Goal: Task Accomplishment & Management: Use online tool/utility

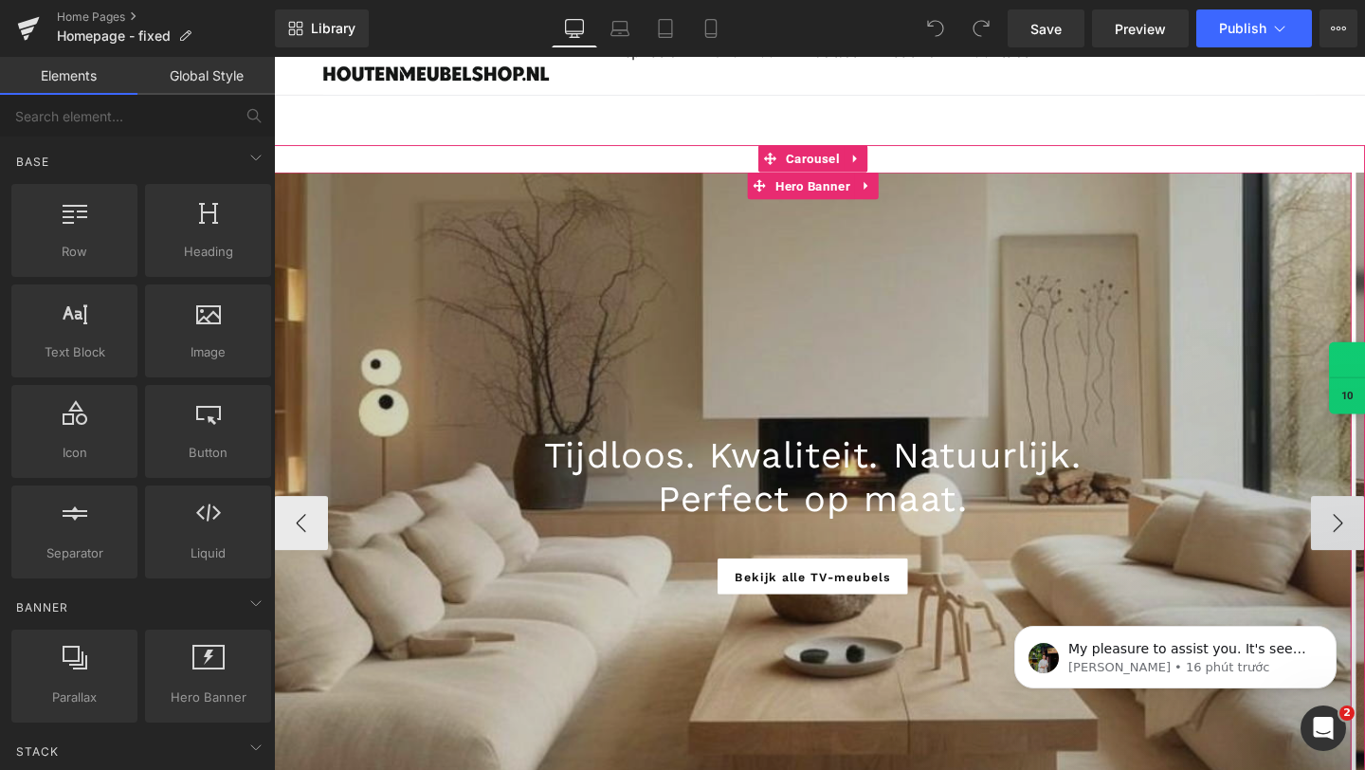
scroll to position [252, 0]
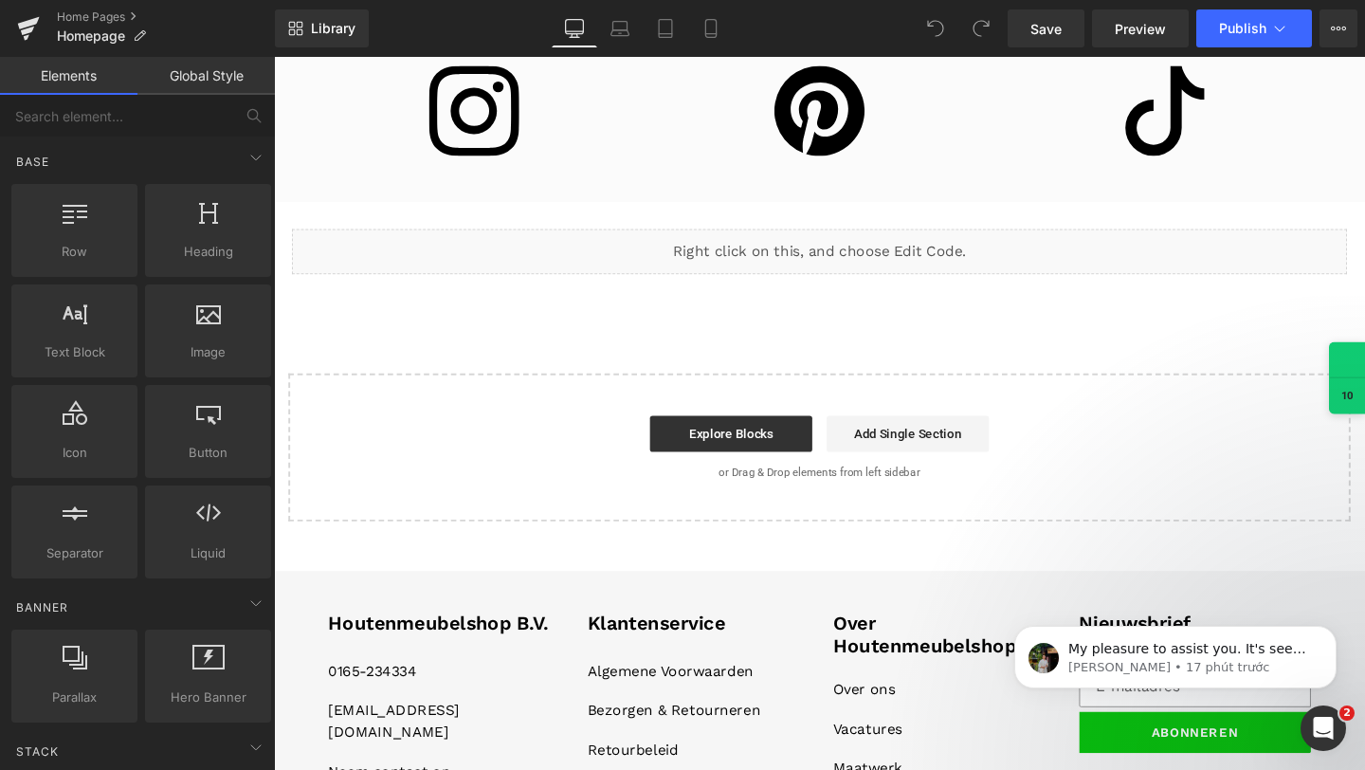
scroll to position [3032, 0]
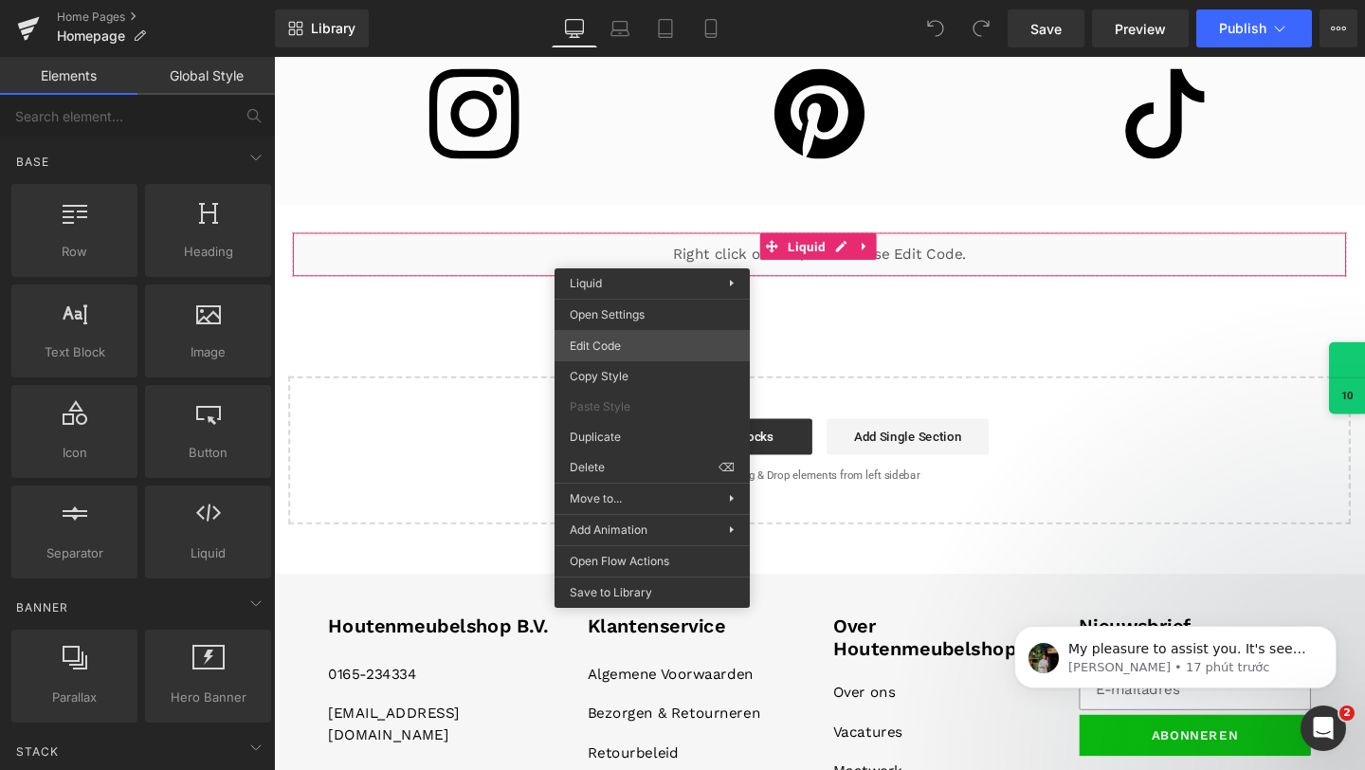
click at [618, 0] on div "You are previewing how the will restyle your page. You can not edit Elements in…" at bounding box center [682, 0] width 1365 height 0
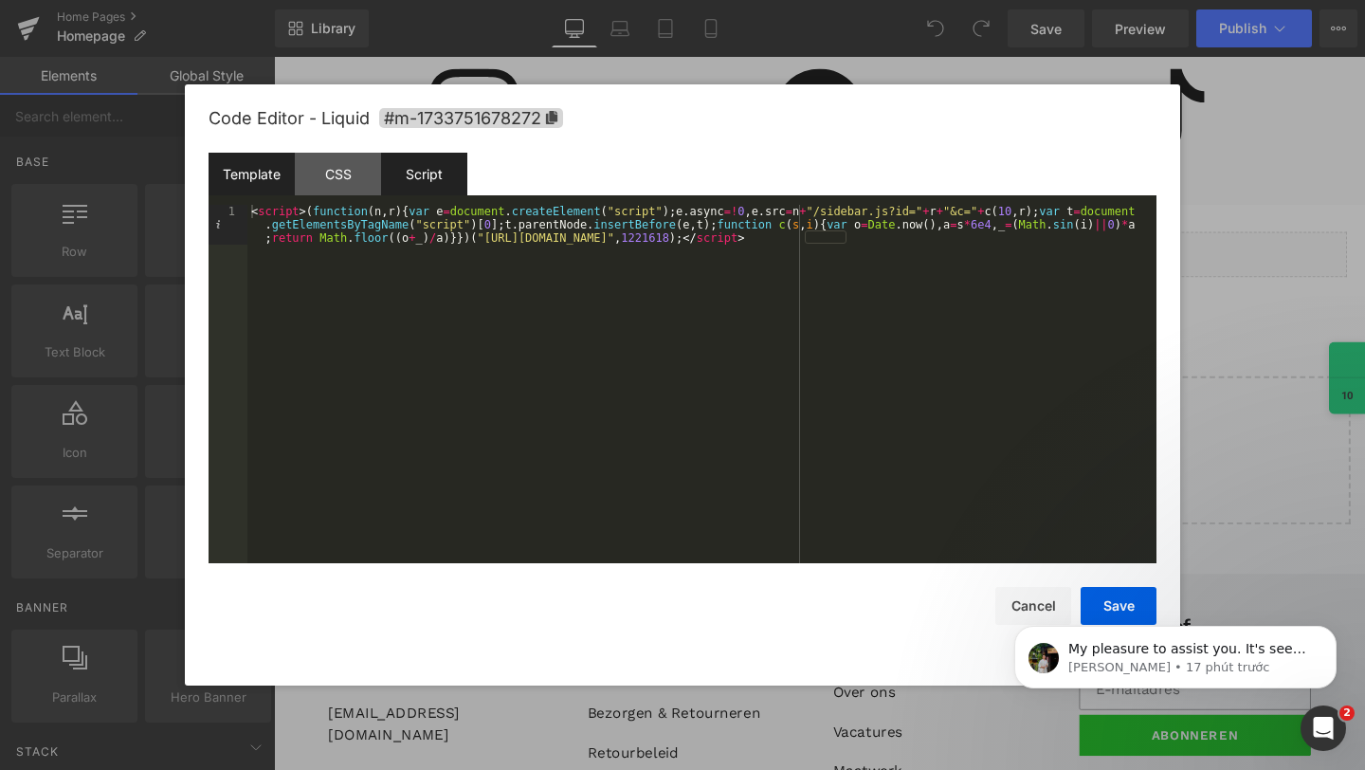
click at [454, 170] on div "Script" at bounding box center [424, 174] width 86 height 43
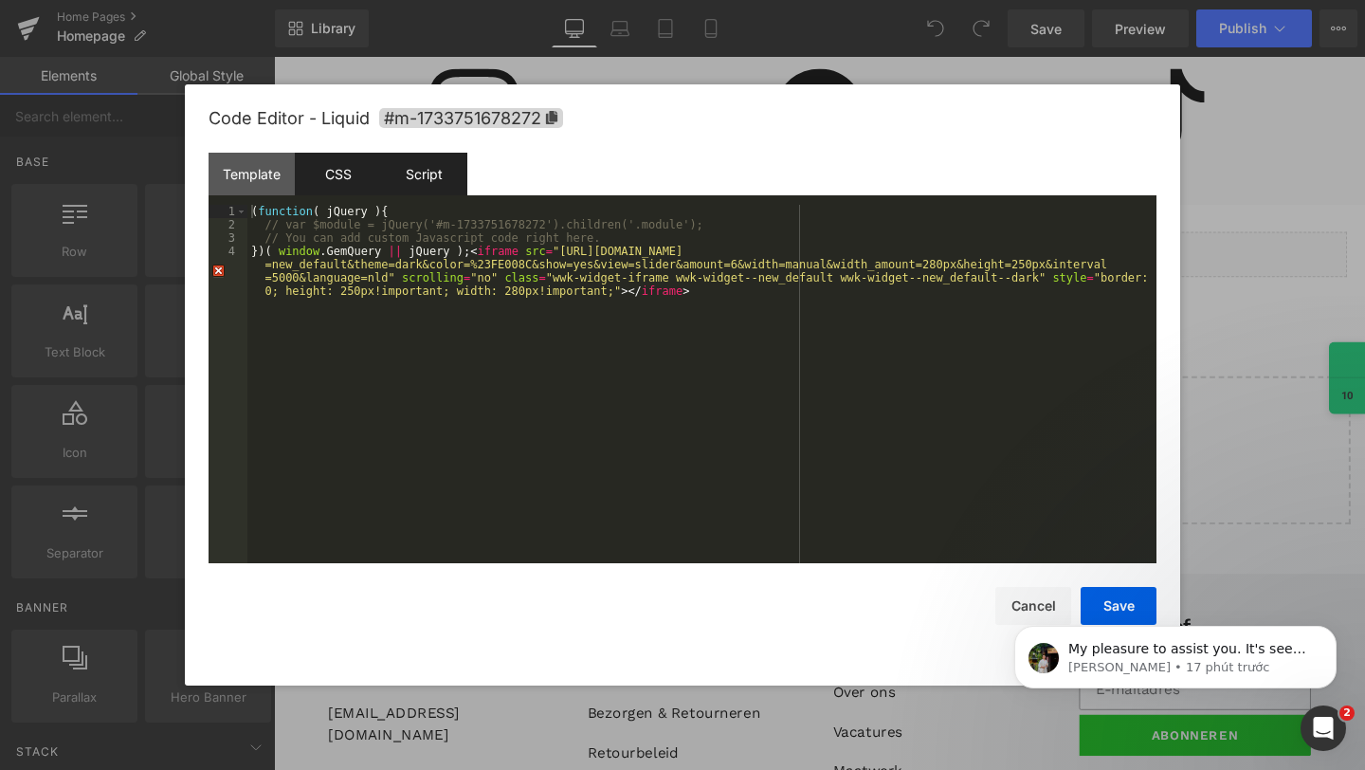
click at [349, 175] on div "CSS" at bounding box center [338, 174] width 86 height 43
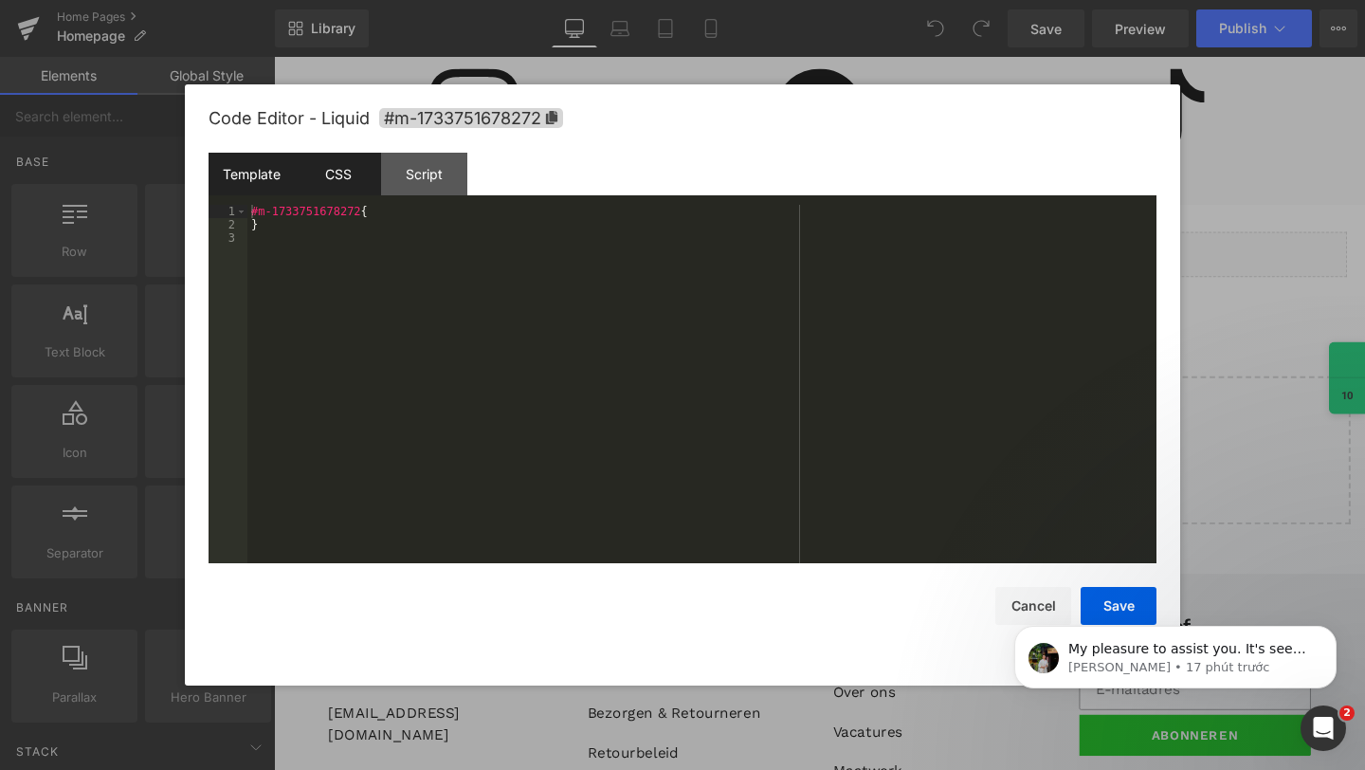
click at [256, 175] on div "Template" at bounding box center [252, 174] width 86 height 43
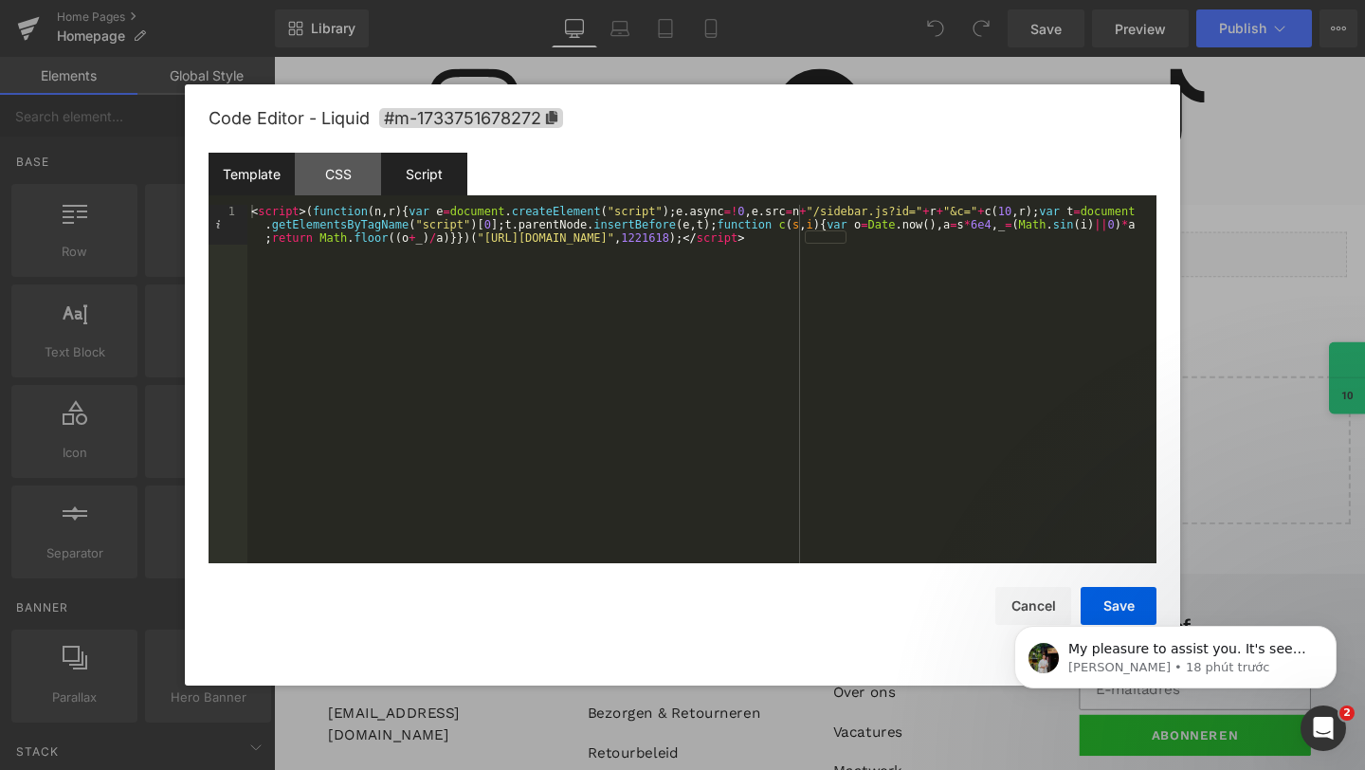
click at [463, 185] on div "Script" at bounding box center [424, 174] width 86 height 43
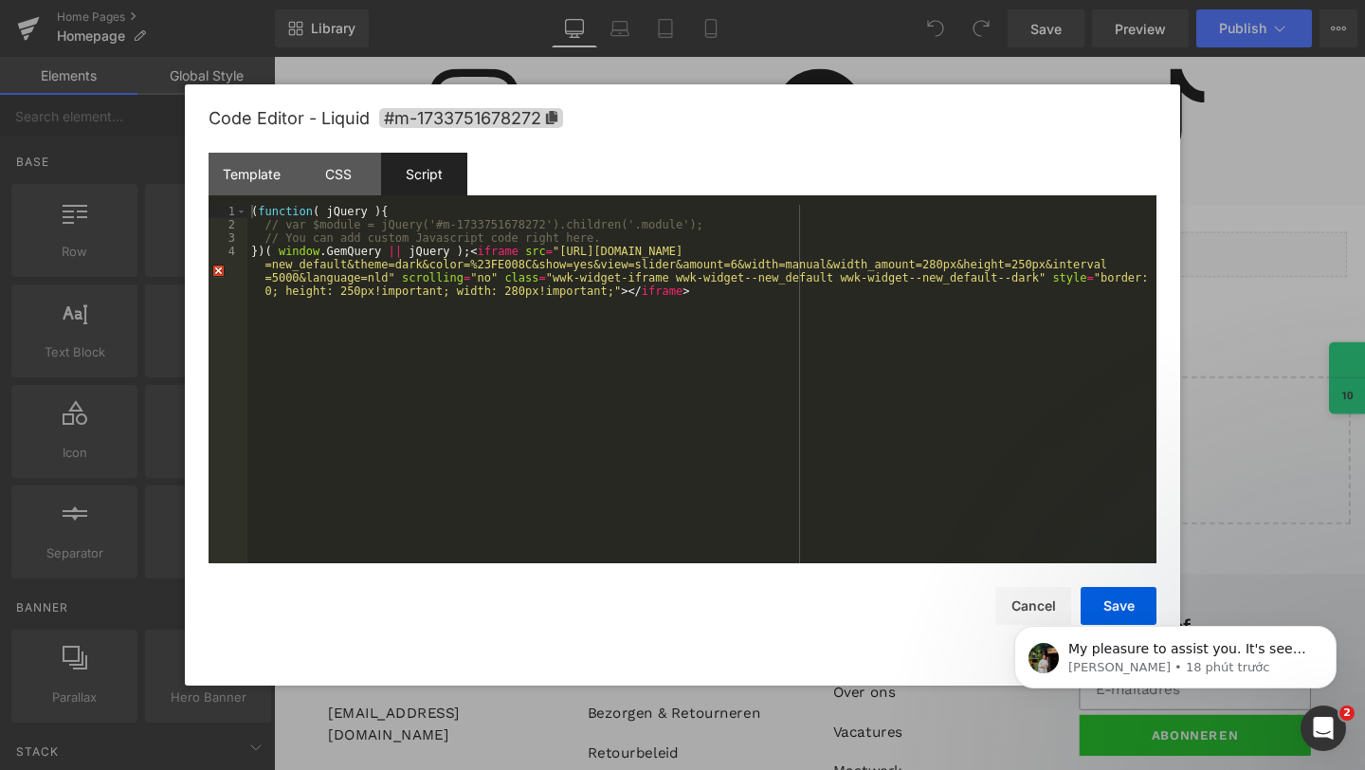
click at [413, 364] on div "( function ( jQuery ) { // var $module = jQuery('#m-1733751678272').children('.…" at bounding box center [701, 417] width 909 height 425
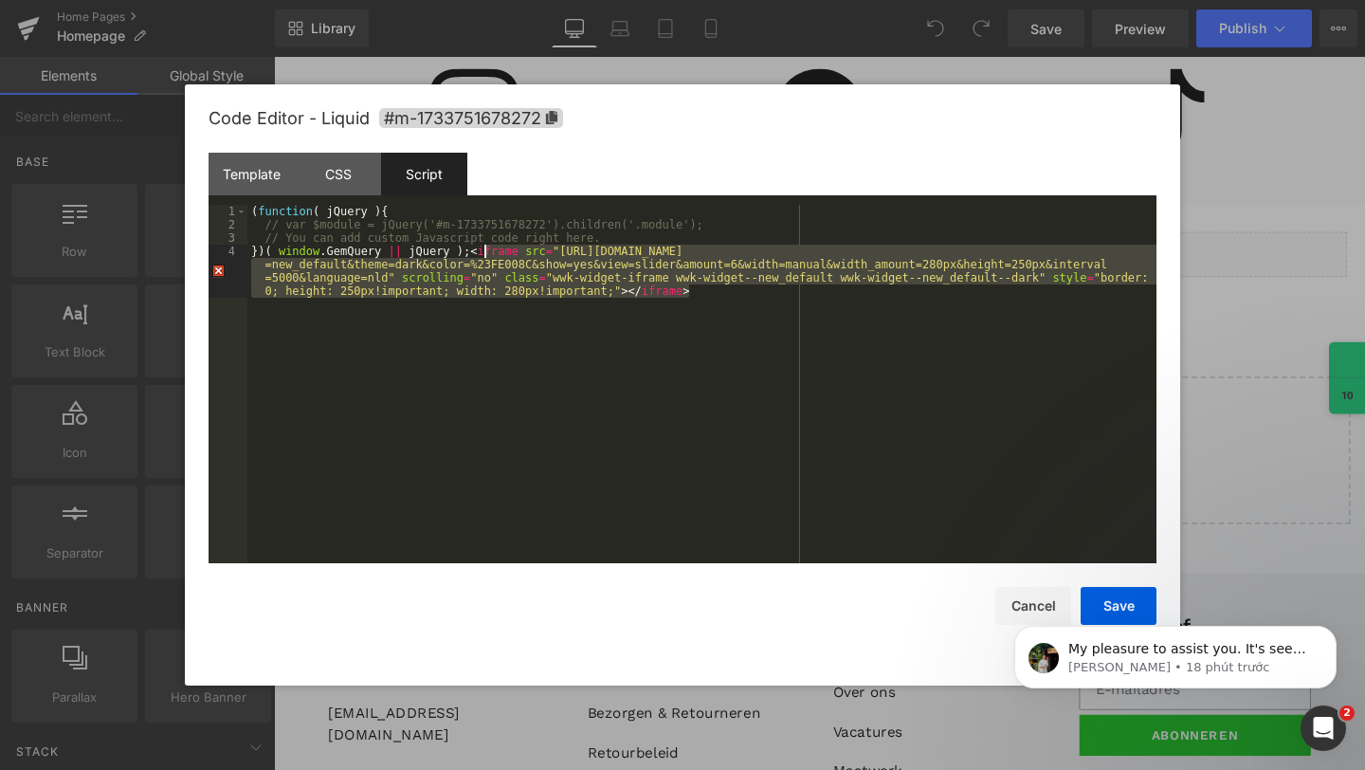
drag, startPoint x: 781, startPoint y: 295, endPoint x: 482, endPoint y: 247, distance: 303.5
click at [482, 247] on div "( function ( jQuery ) { // var $module = jQuery('#m-1733751678272').children('.…" at bounding box center [701, 417] width 909 height 425
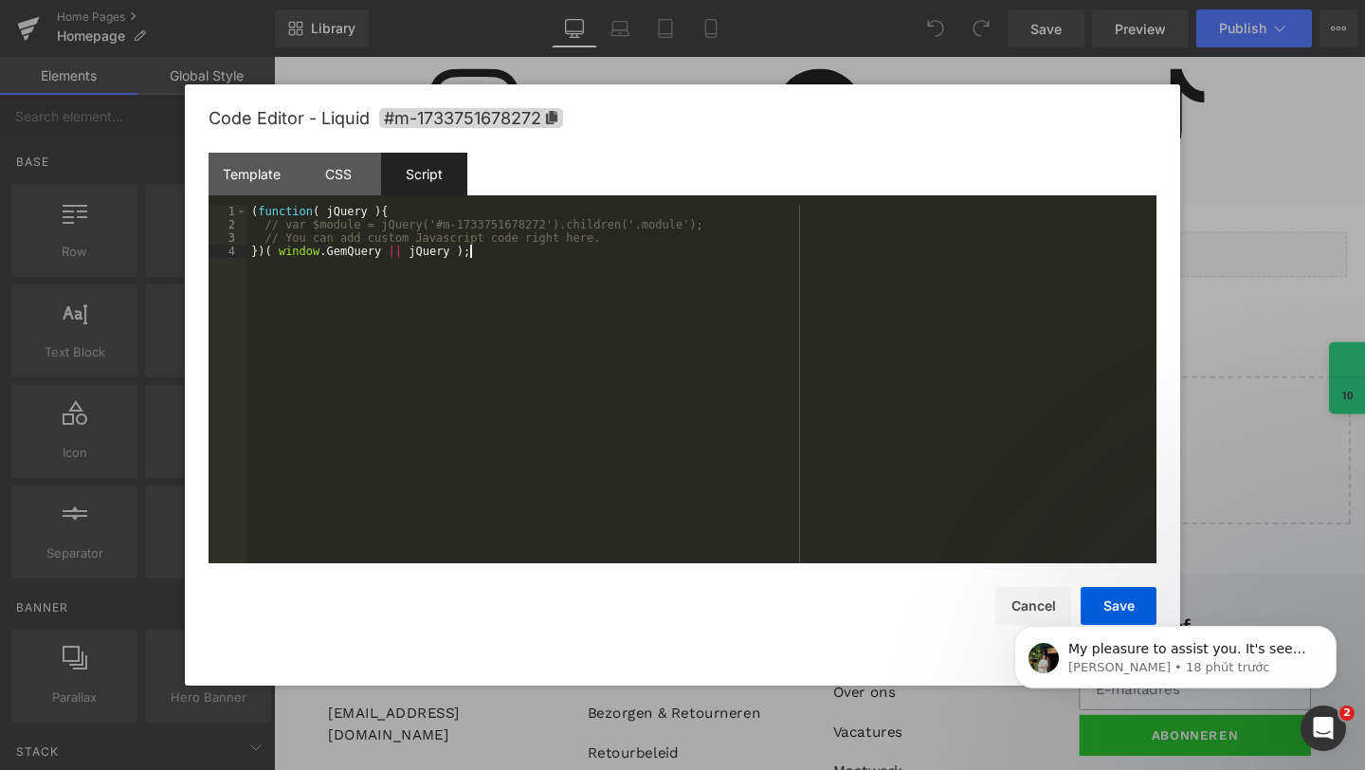
click at [228, 149] on div "Code Editor - Liquid #m-1733751678272" at bounding box center [683, 118] width 948 height 68
click at [230, 159] on div "Template" at bounding box center [252, 174] width 86 height 43
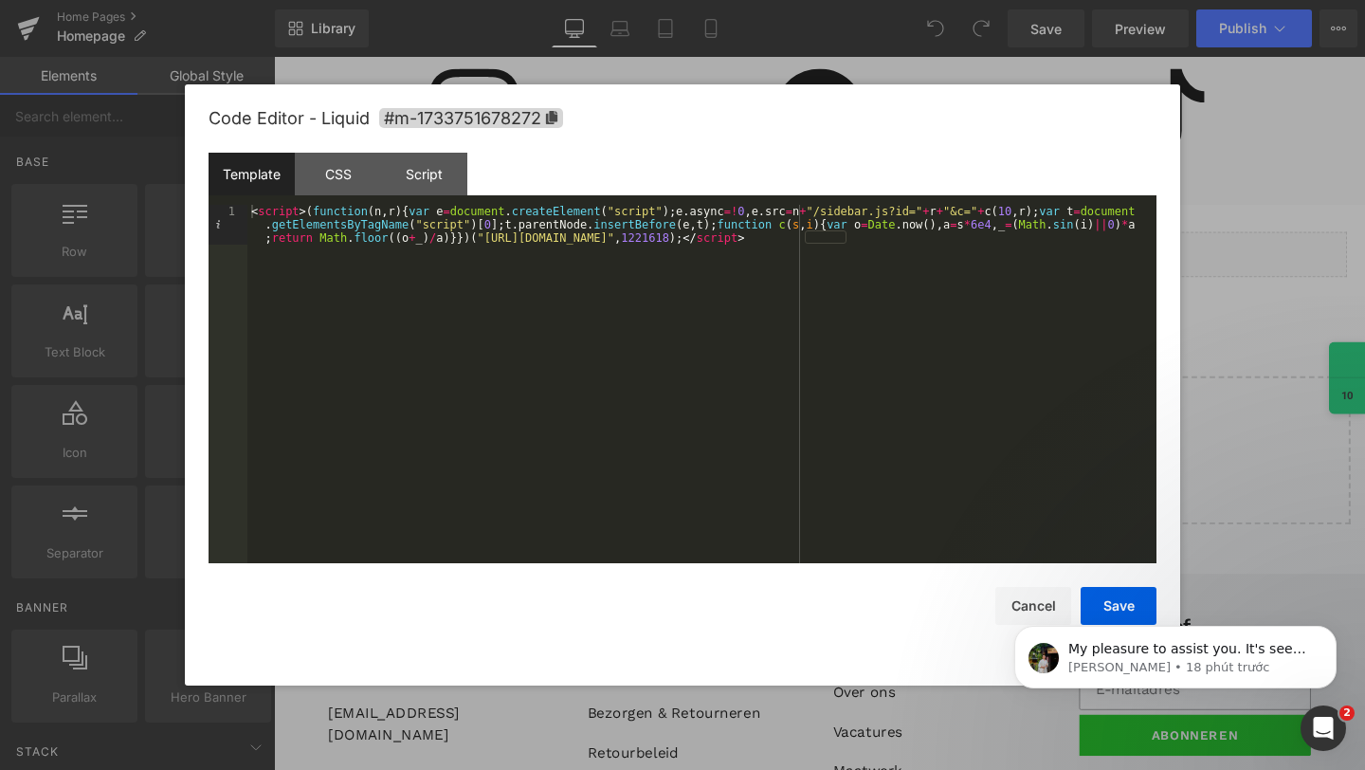
click at [1262, 338] on div at bounding box center [682, 385] width 1365 height 770
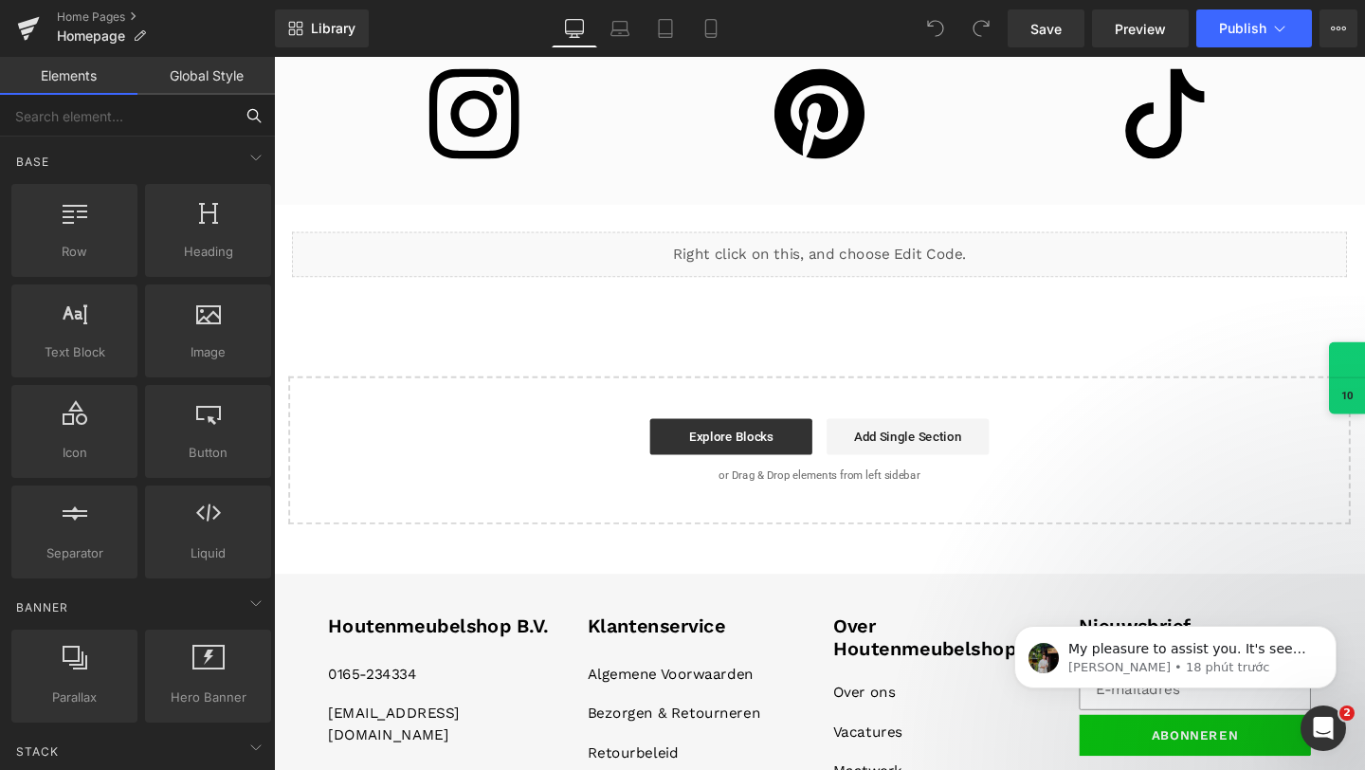
click at [137, 106] on input "text" at bounding box center [116, 116] width 233 height 42
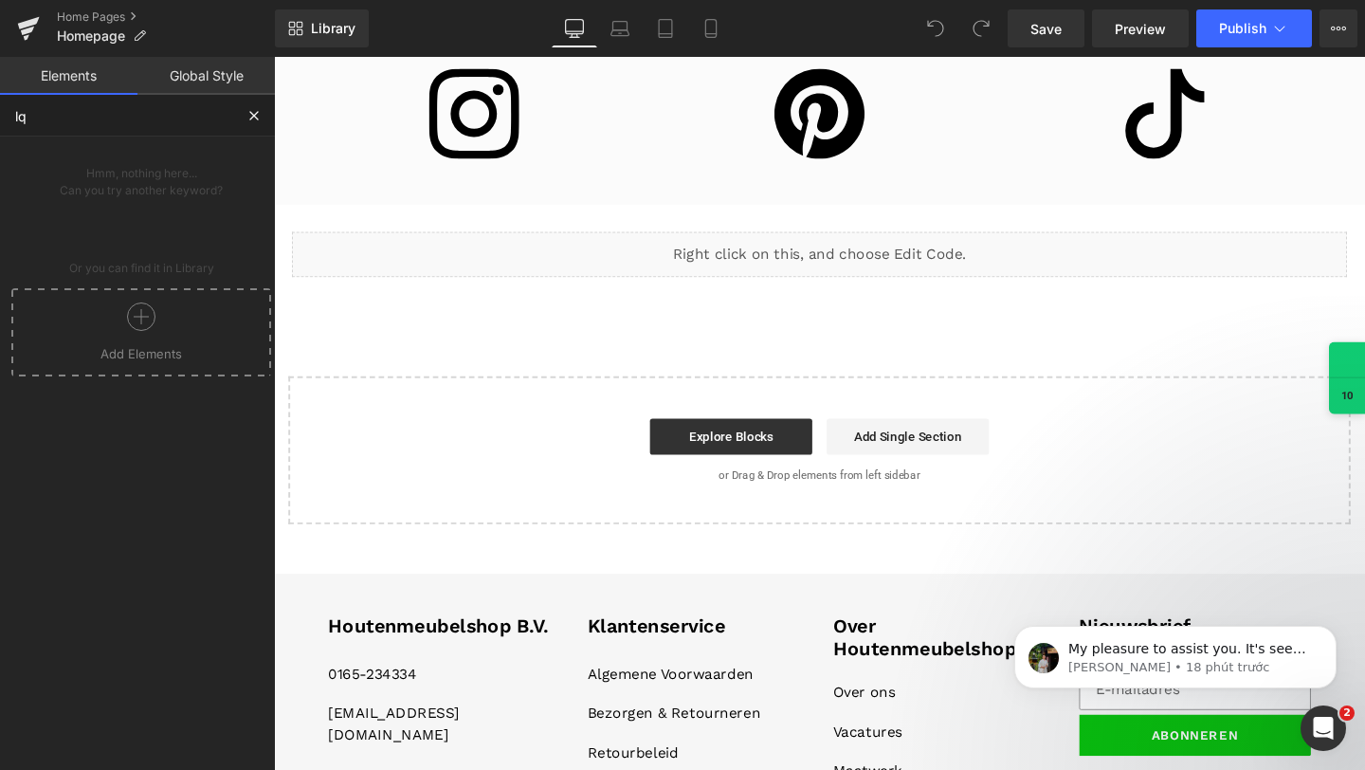
type input "lqi"
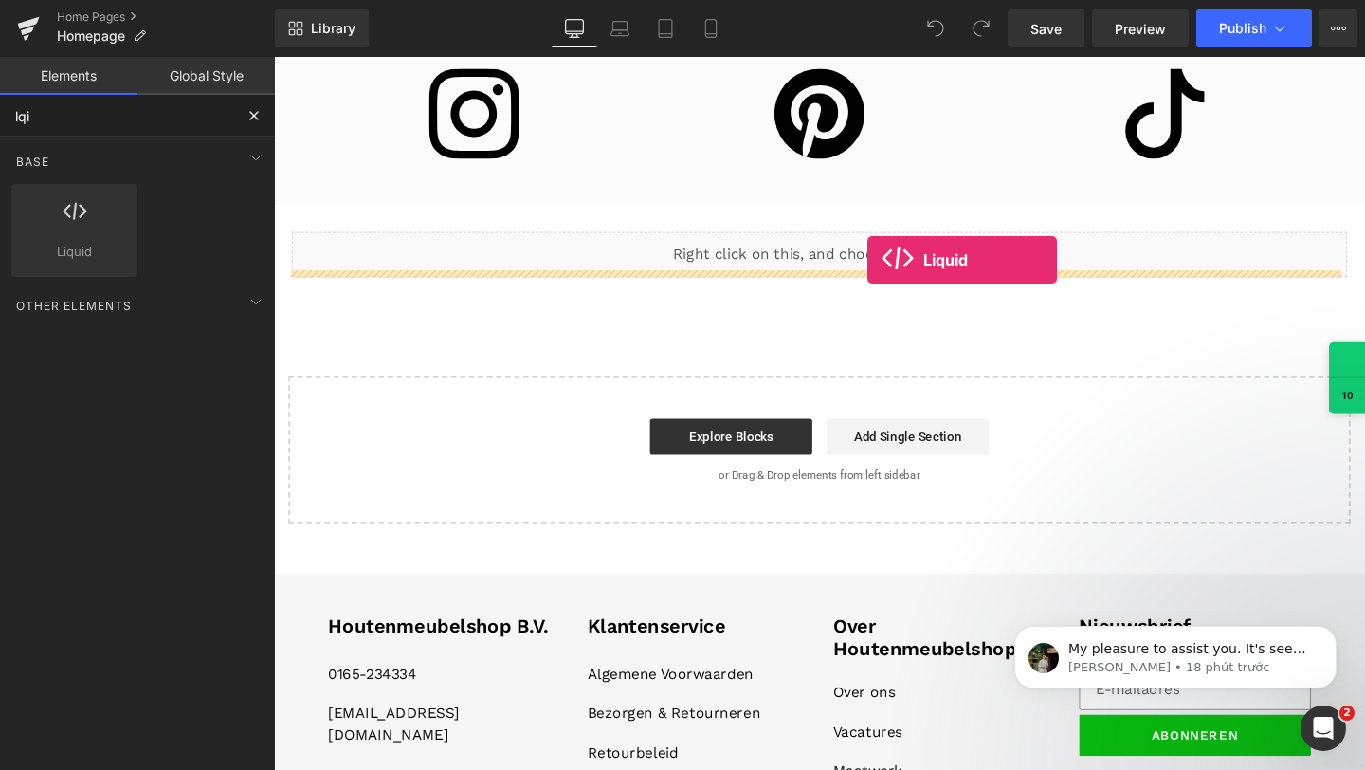
drag, startPoint x: 647, startPoint y: 299, endPoint x: 898, endPoint y: 270, distance: 252.8
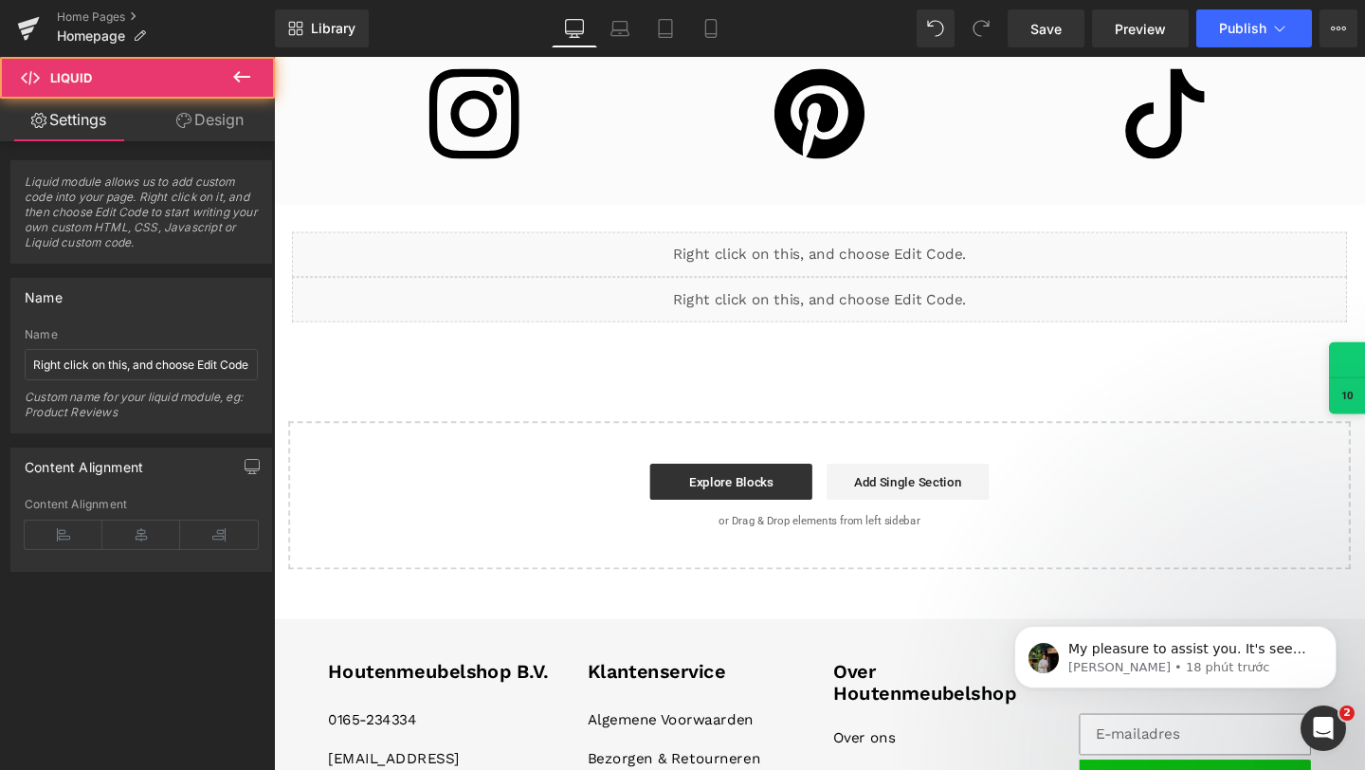
click at [831, 254] on div "Liquid" at bounding box center [847, 264] width 1109 height 47
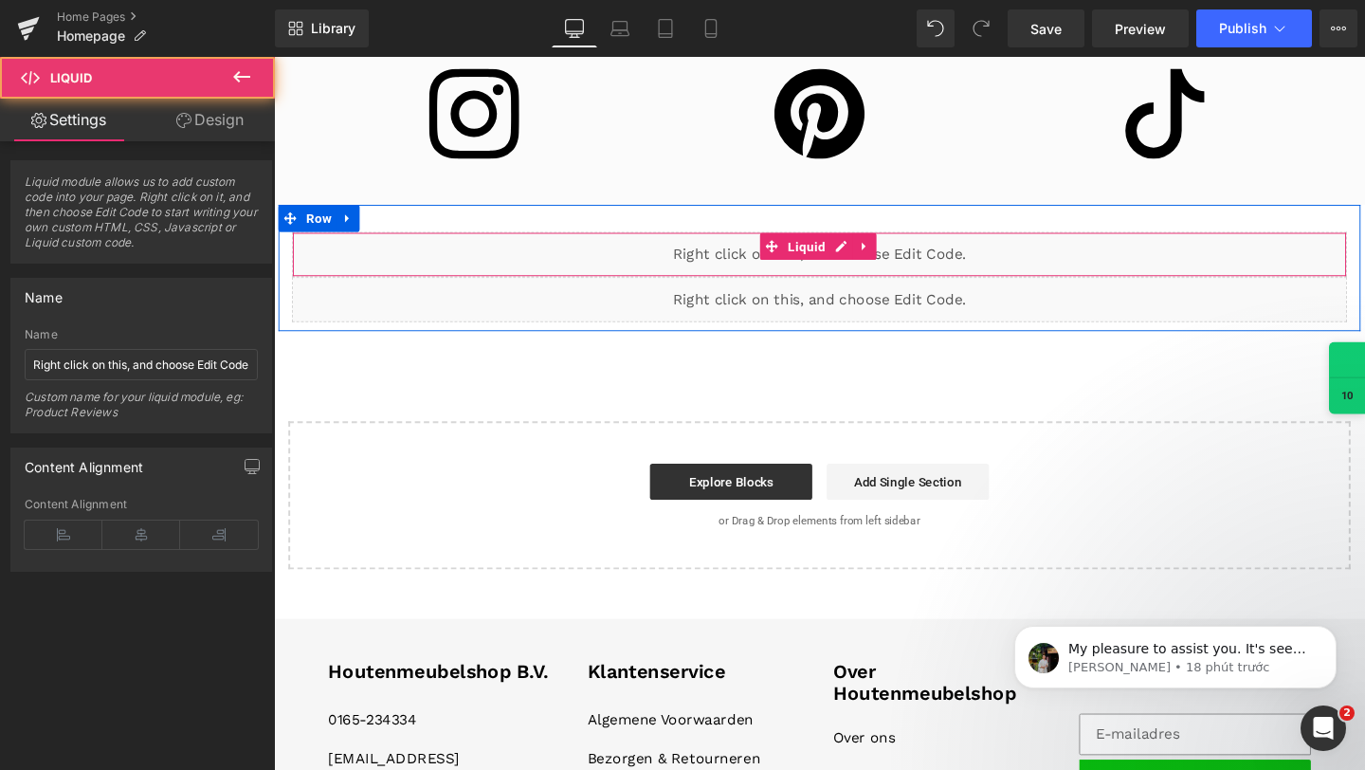
click at [904, 246] on div "Liquid" at bounding box center [847, 264] width 1109 height 47
click at [867, 248] on div "Liquid" at bounding box center [847, 264] width 1109 height 47
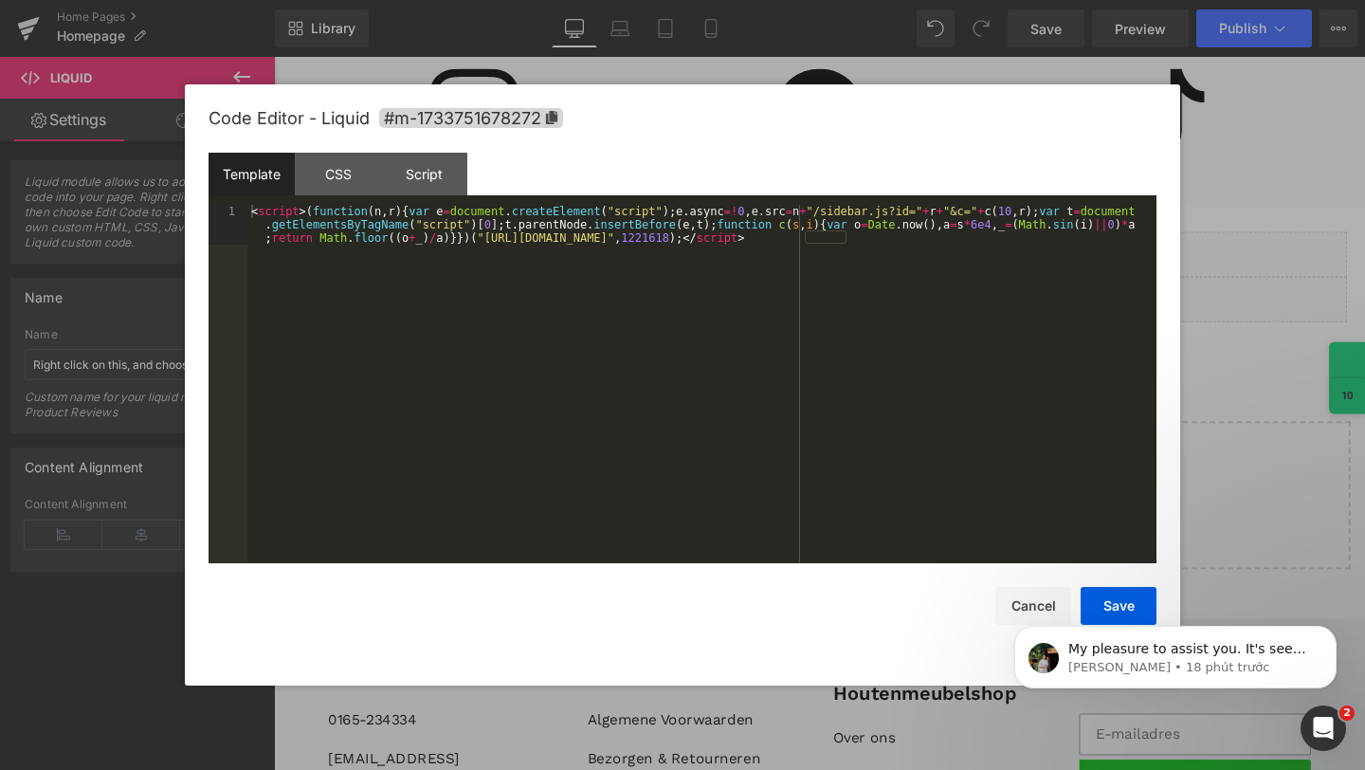
click at [1292, 236] on div at bounding box center [682, 385] width 1365 height 770
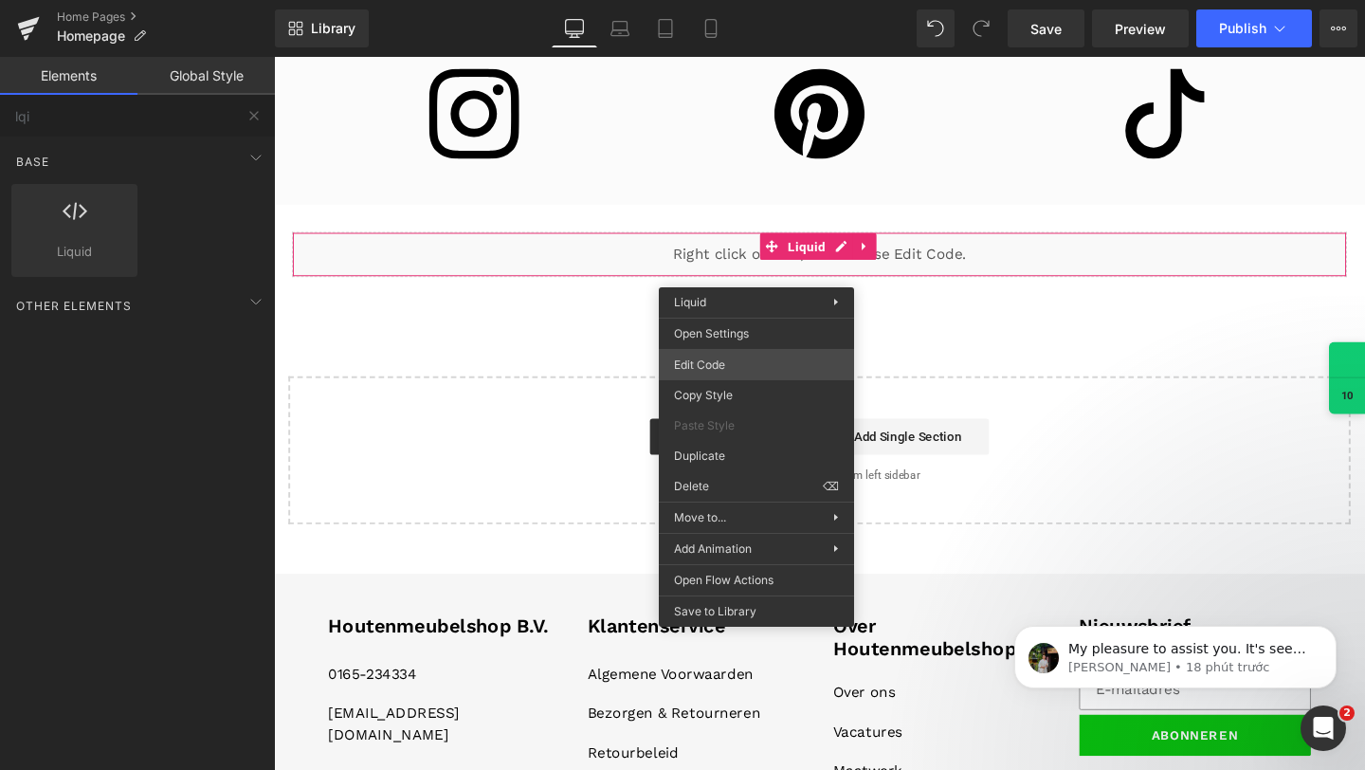
click at [720, 0] on div "Liquid You are previewing how the will restyle your page. You can not edit Elem…" at bounding box center [682, 0] width 1365 height 0
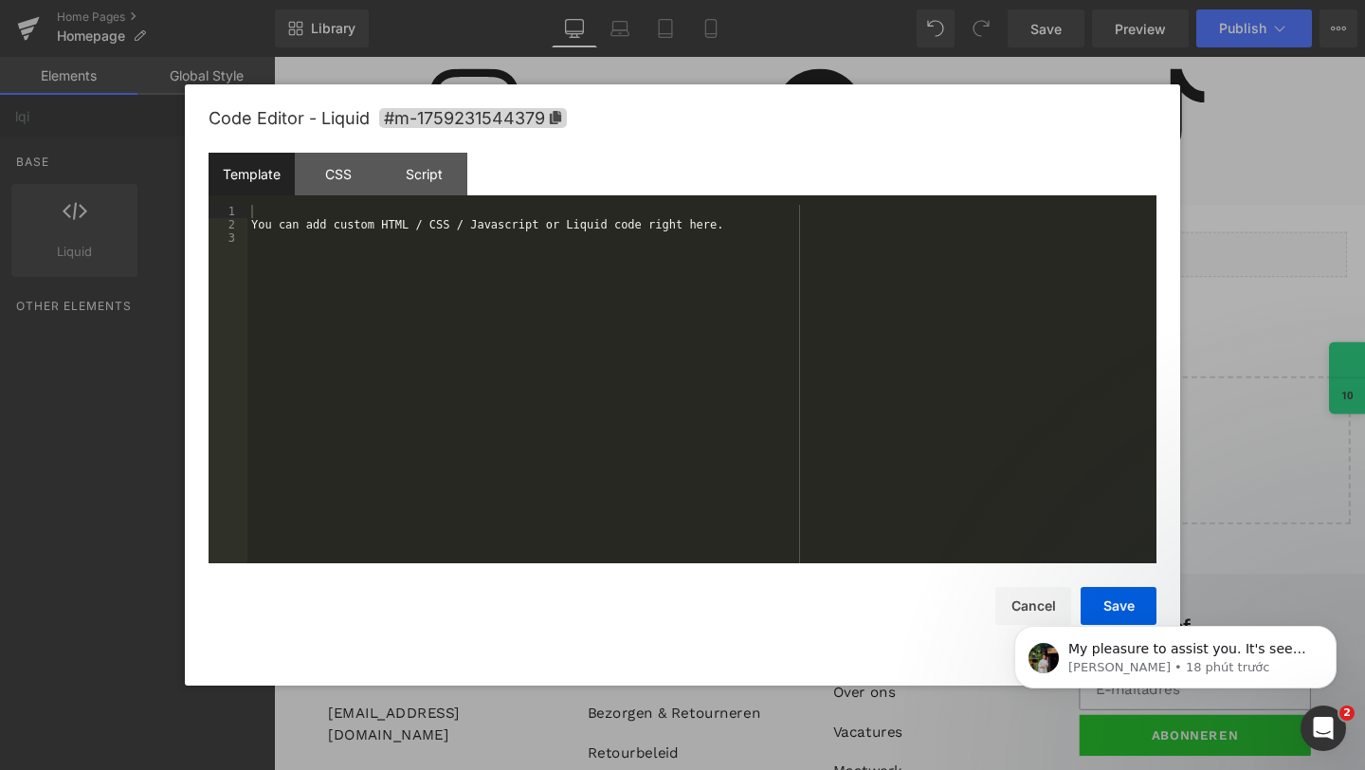
click at [541, 308] on div "You can add custom HTML / CSS / Javascript or Liquid code right here." at bounding box center [701, 397] width 909 height 385
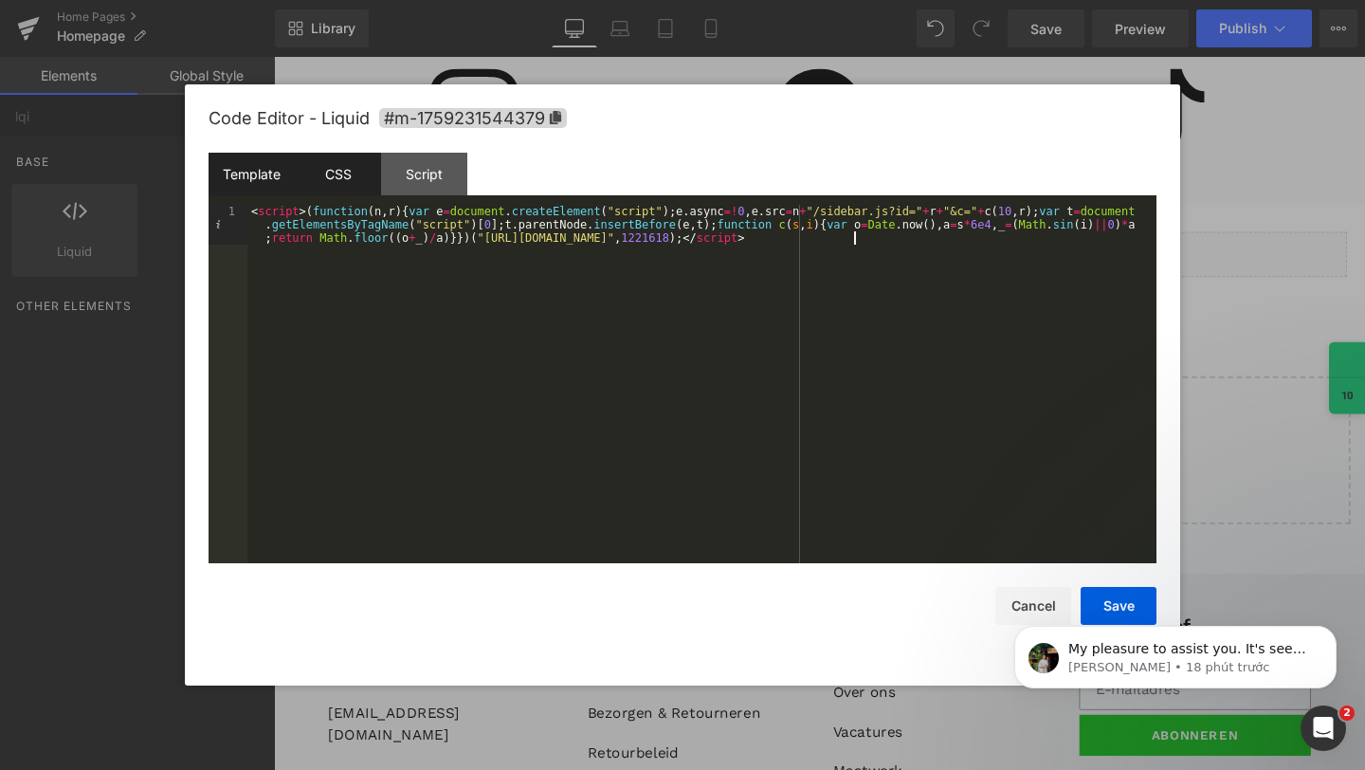
click at [368, 172] on div "CSS" at bounding box center [338, 174] width 86 height 43
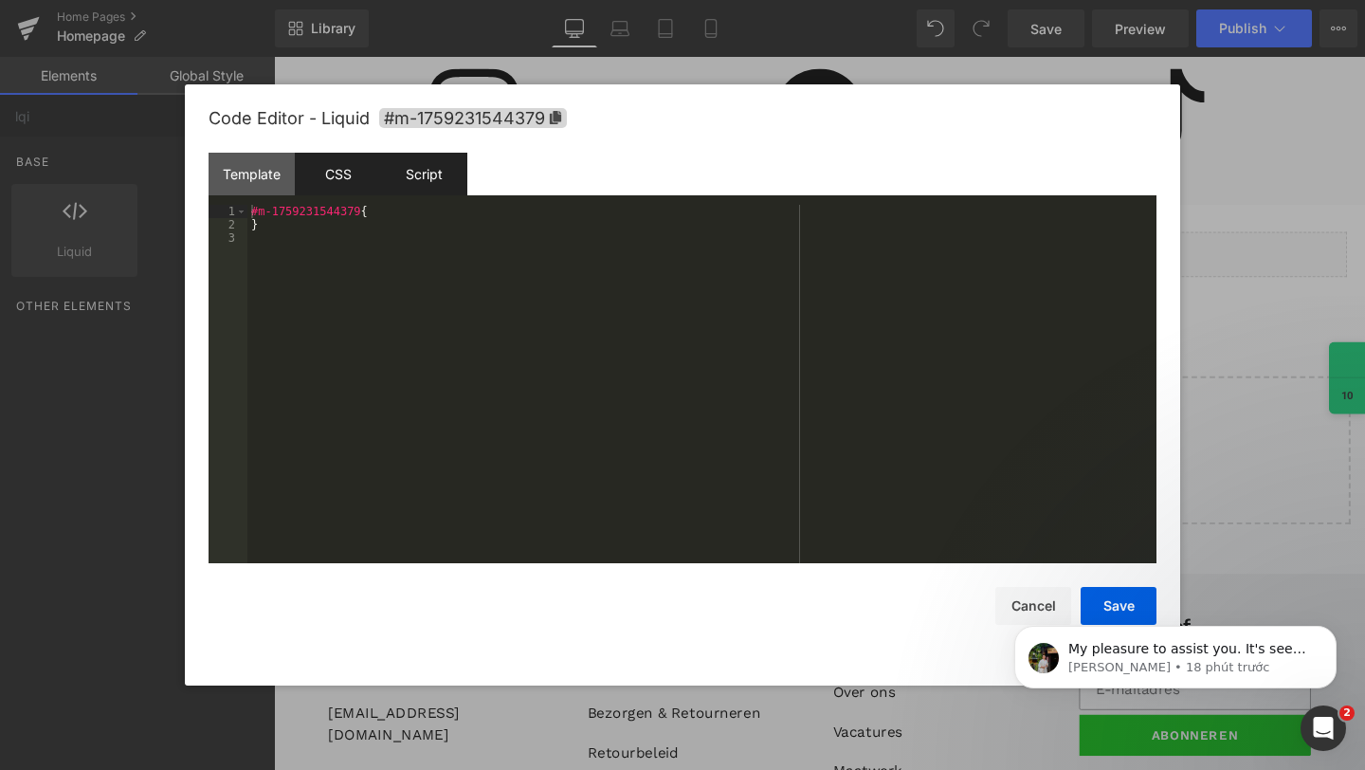
click at [430, 170] on div "Script" at bounding box center [424, 174] width 86 height 43
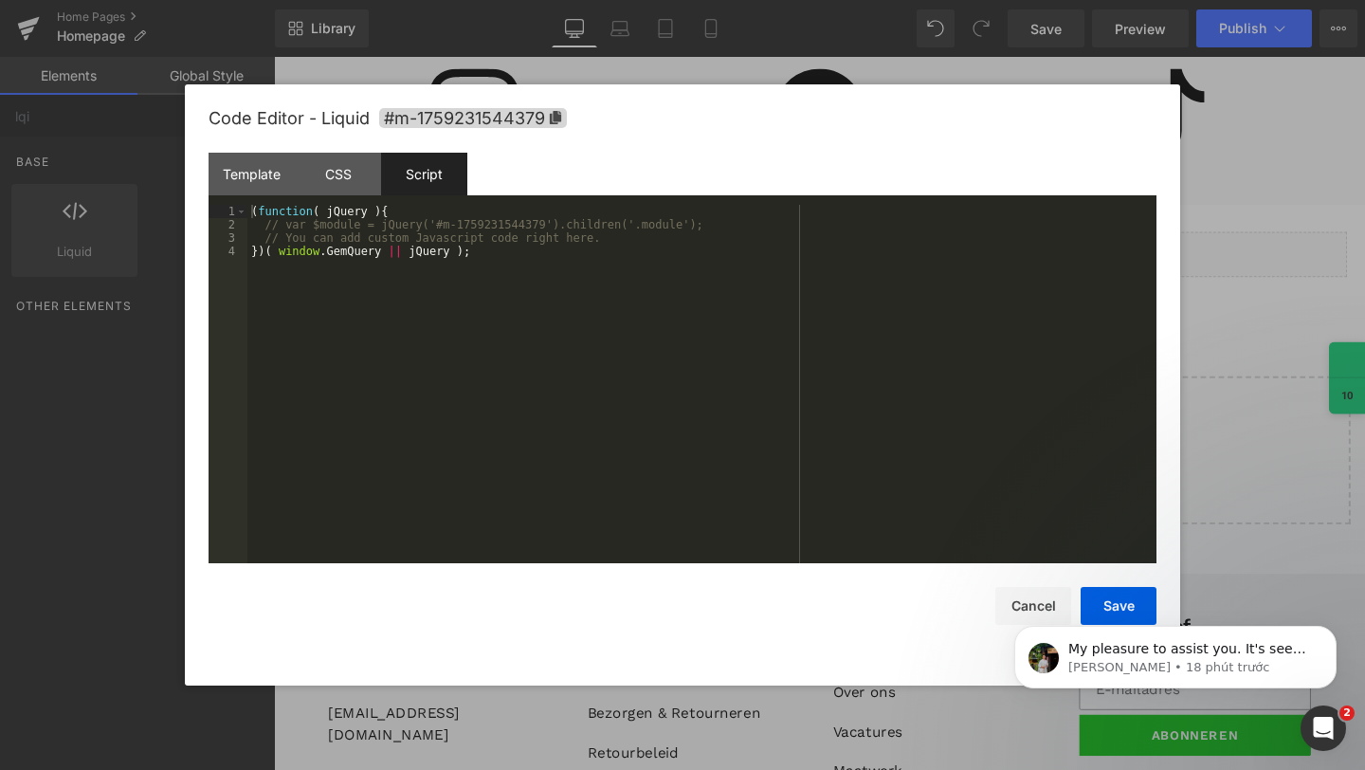
click at [1086, 599] on body "My pleasure to assist you. It's seems like you have used our duplicate page ins…" at bounding box center [1176, 652] width 364 height 118
click at [1099, 597] on body "My pleasure to assist you. It's seems like you have used our duplicate page ins…" at bounding box center [1176, 652] width 364 height 118
click at [1106, 604] on body "My pleasure to assist you. It's seems like you have used our duplicate page ins…" at bounding box center [1176, 652] width 364 height 118
click at [1331, 630] on icon "Dismiss notification" at bounding box center [1330, 631] width 7 height 7
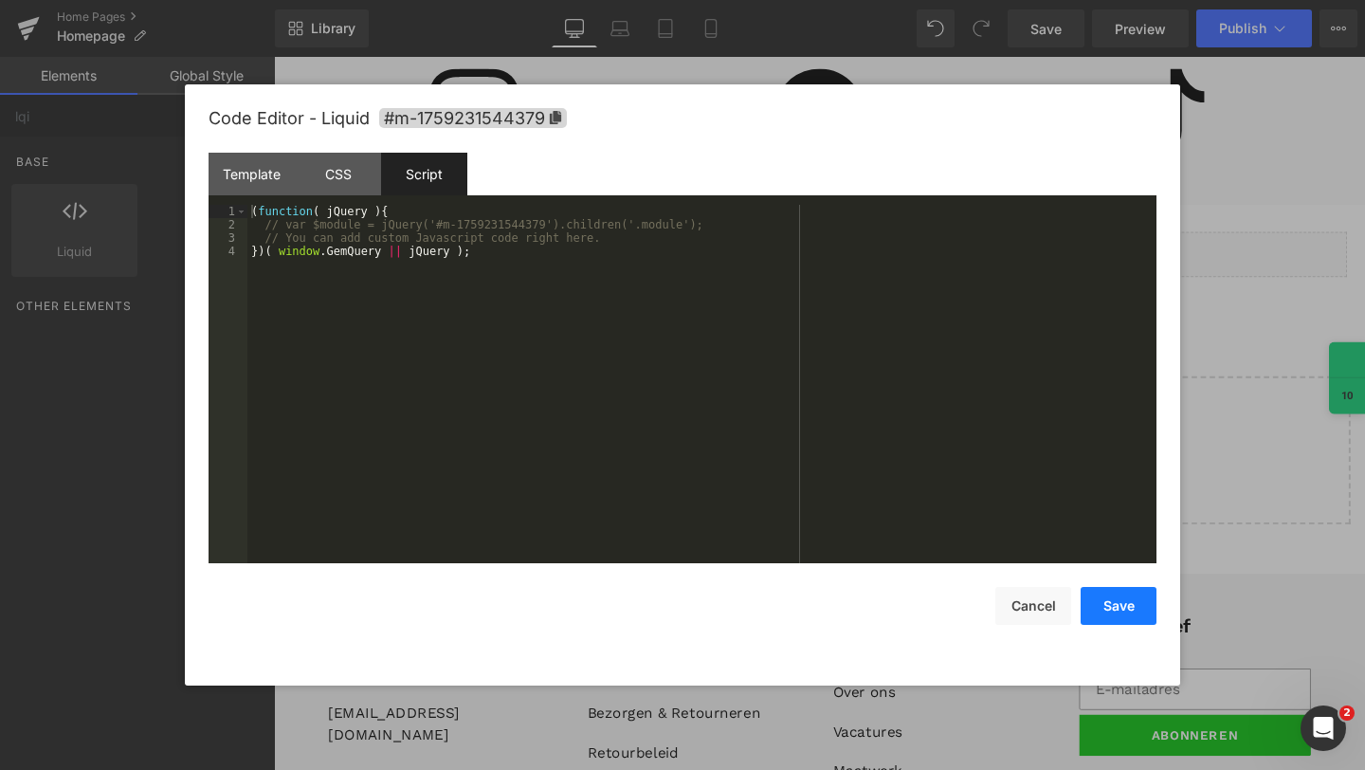
click at [1114, 619] on button "Save" at bounding box center [1119, 606] width 76 height 38
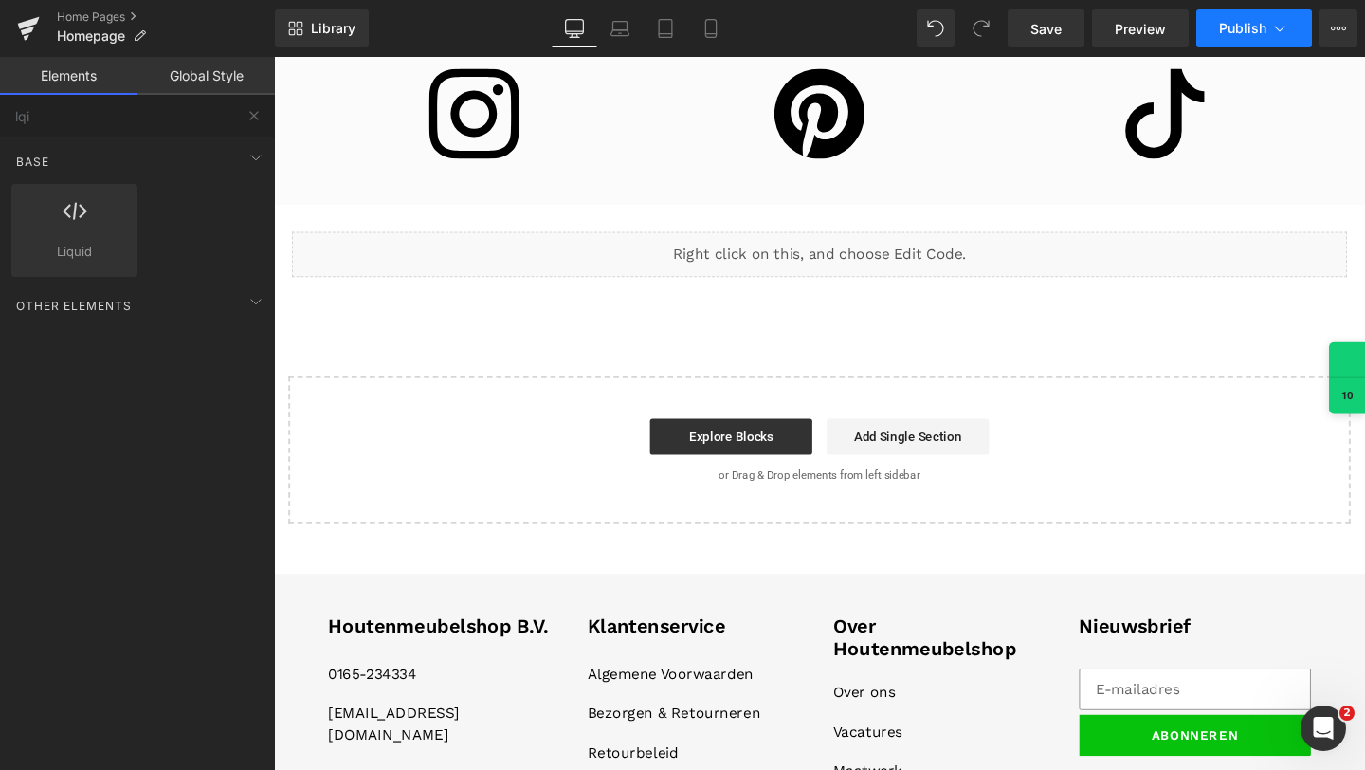
click at [1273, 28] on icon at bounding box center [1279, 28] width 19 height 19
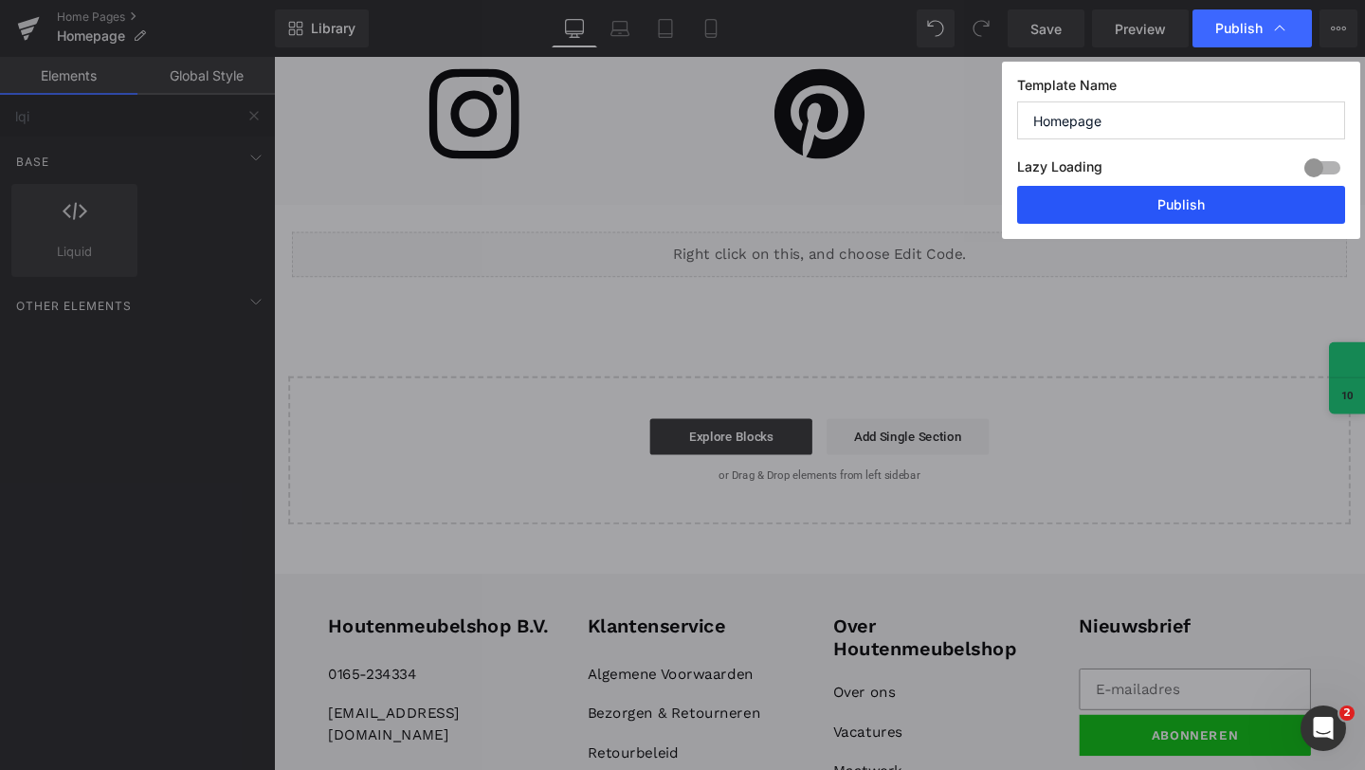
click at [1126, 217] on button "Publish" at bounding box center [1181, 205] width 328 height 38
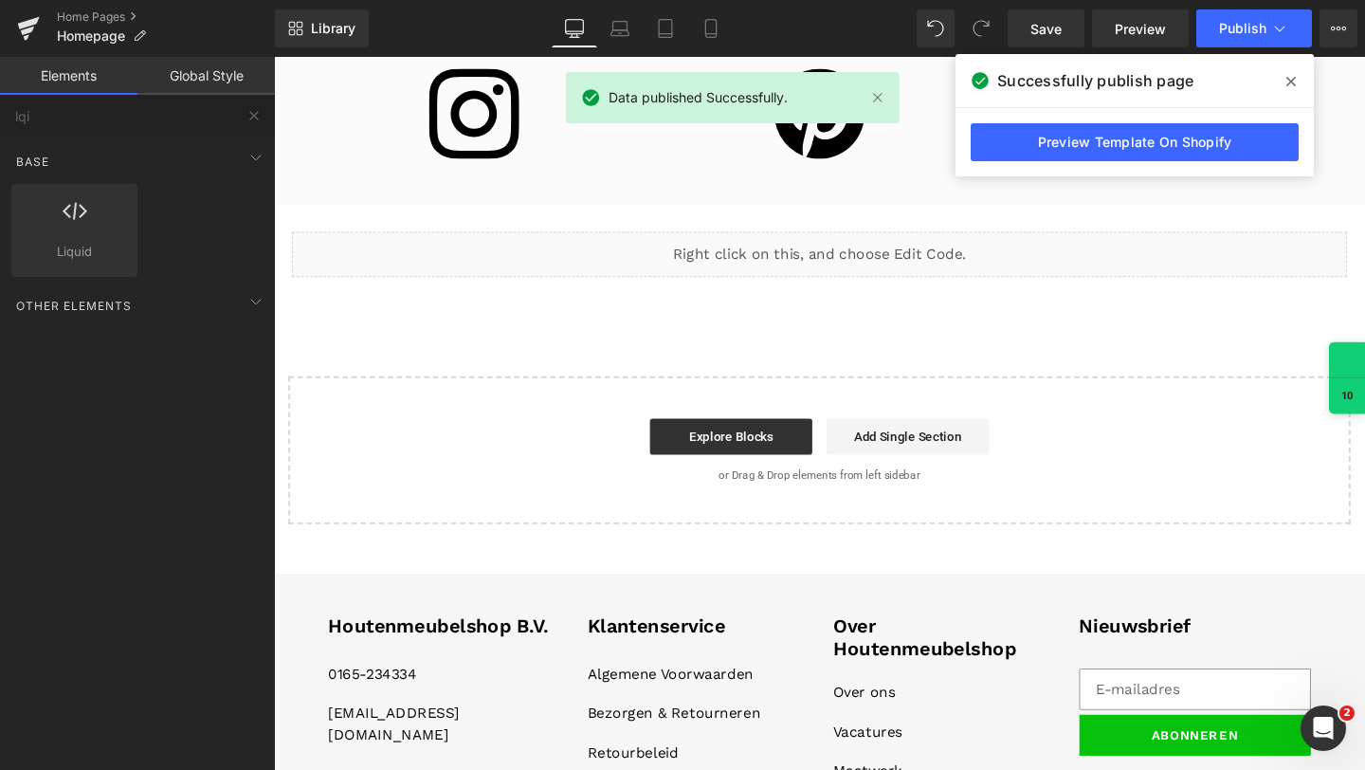
drag, startPoint x: 1299, startPoint y: 75, endPoint x: 1114, endPoint y: 0, distance: 199.5
click at [1299, 75] on span at bounding box center [1291, 81] width 30 height 30
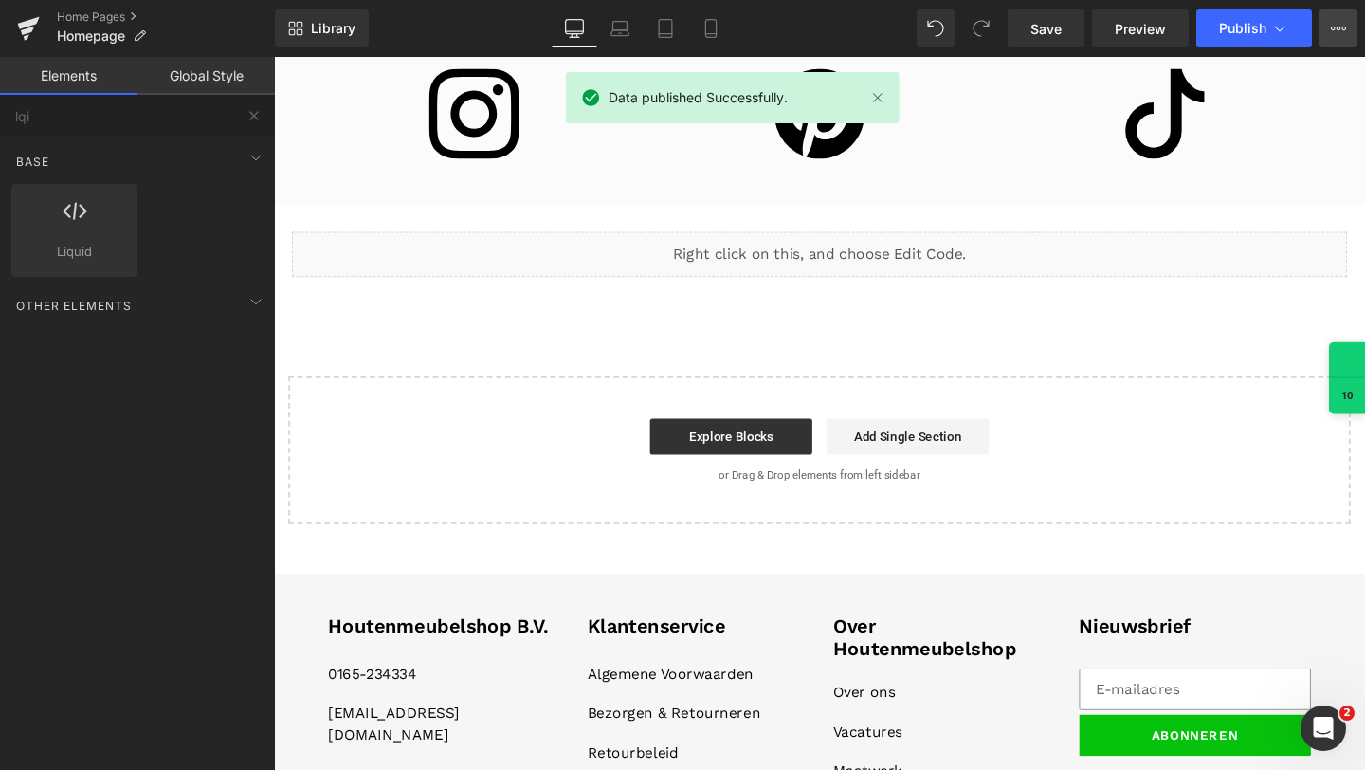
click at [1342, 44] on button "View Live Page View with current Template Save Template to Library Schedule Pub…" at bounding box center [1339, 28] width 38 height 38
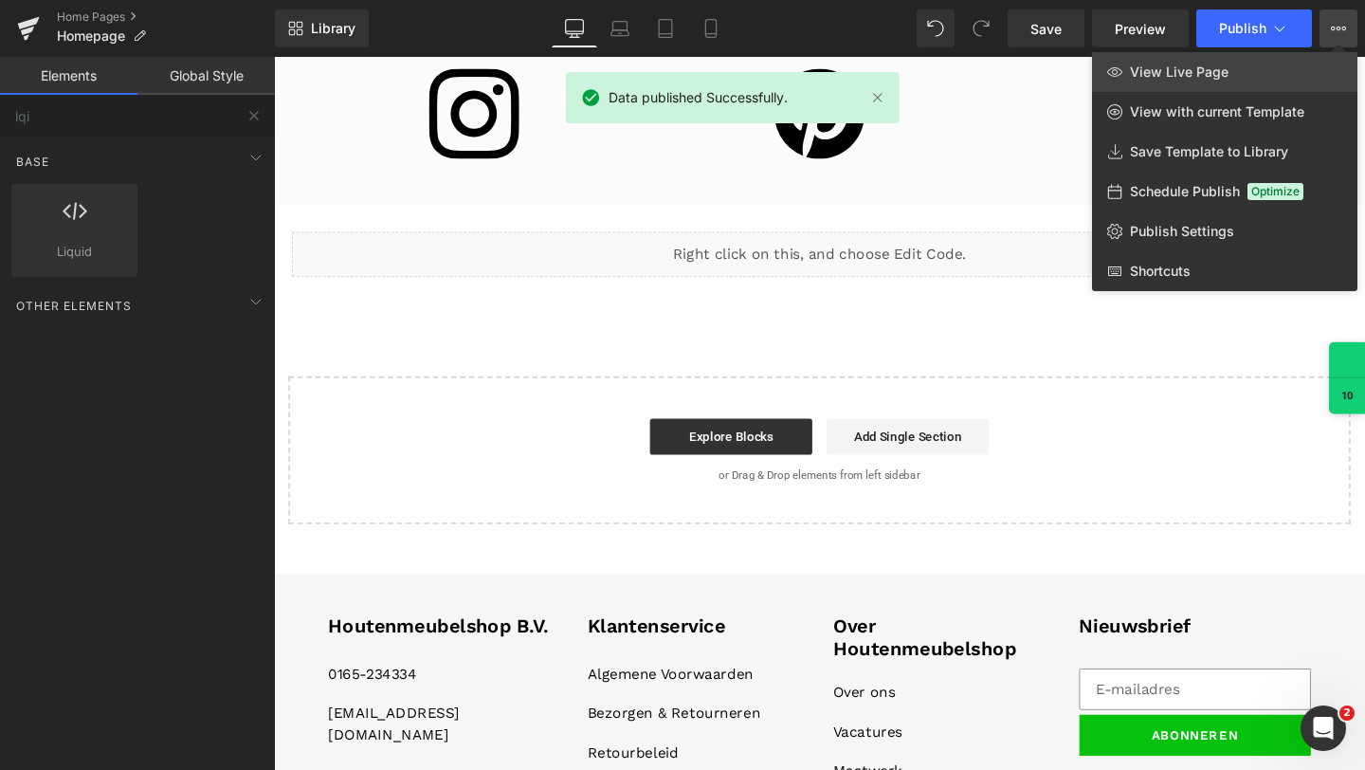
click at [1254, 85] on link "View Live Page" at bounding box center [1224, 72] width 265 height 40
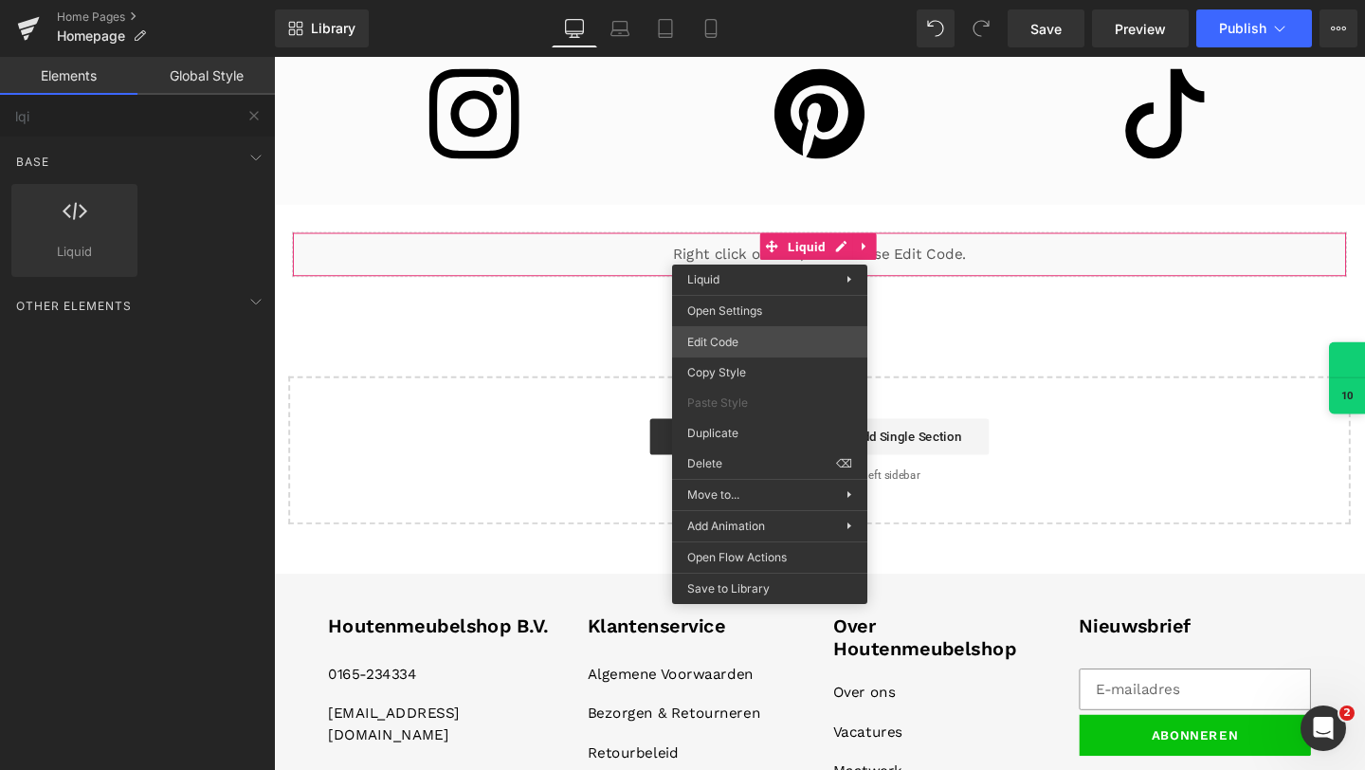
click at [728, 0] on div "Liquid You are previewing how the will restyle your page. You can not edit Elem…" at bounding box center [682, 0] width 1365 height 0
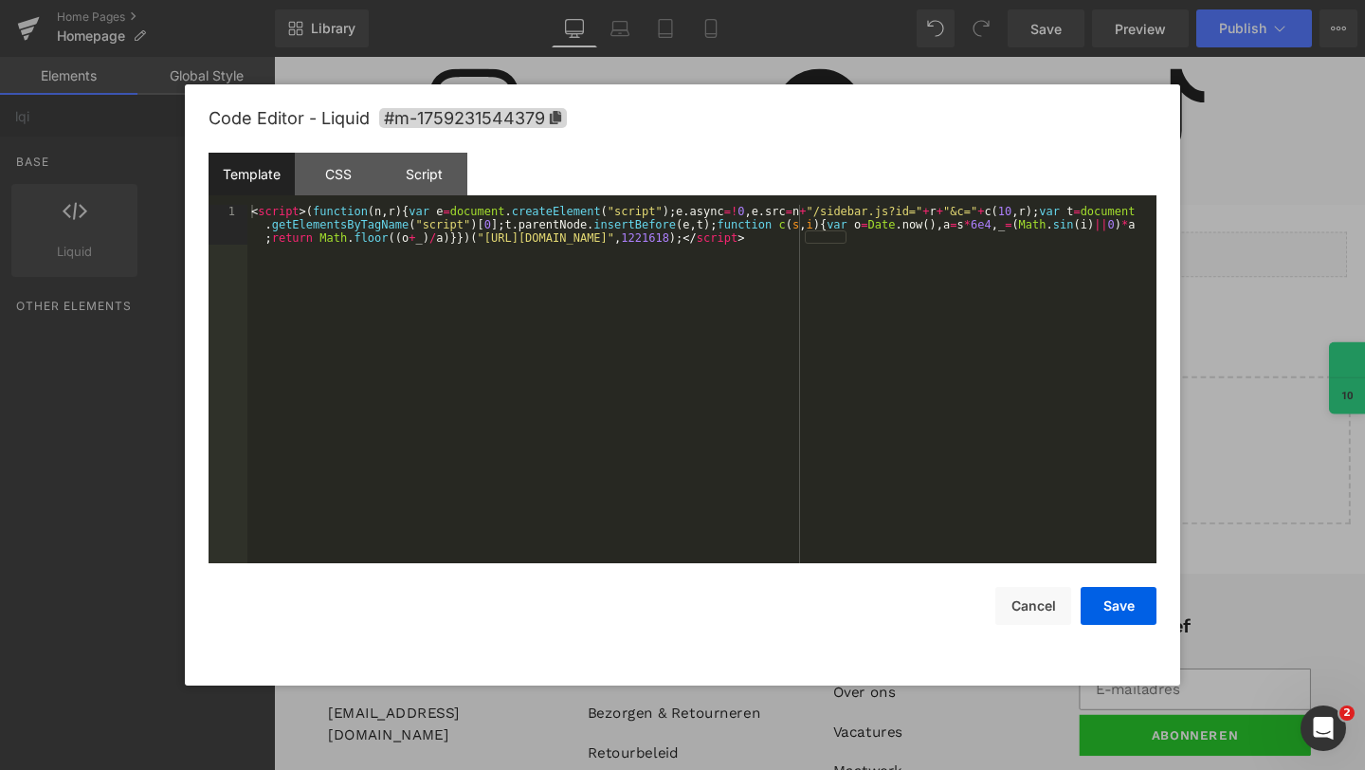
drag, startPoint x: 782, startPoint y: 158, endPoint x: 833, endPoint y: 286, distance: 137.8
click at [833, 286] on div "Template CSS Script Data 1 < script > ( function ( n , r ) { var e = document .…" at bounding box center [683, 358] width 948 height 411
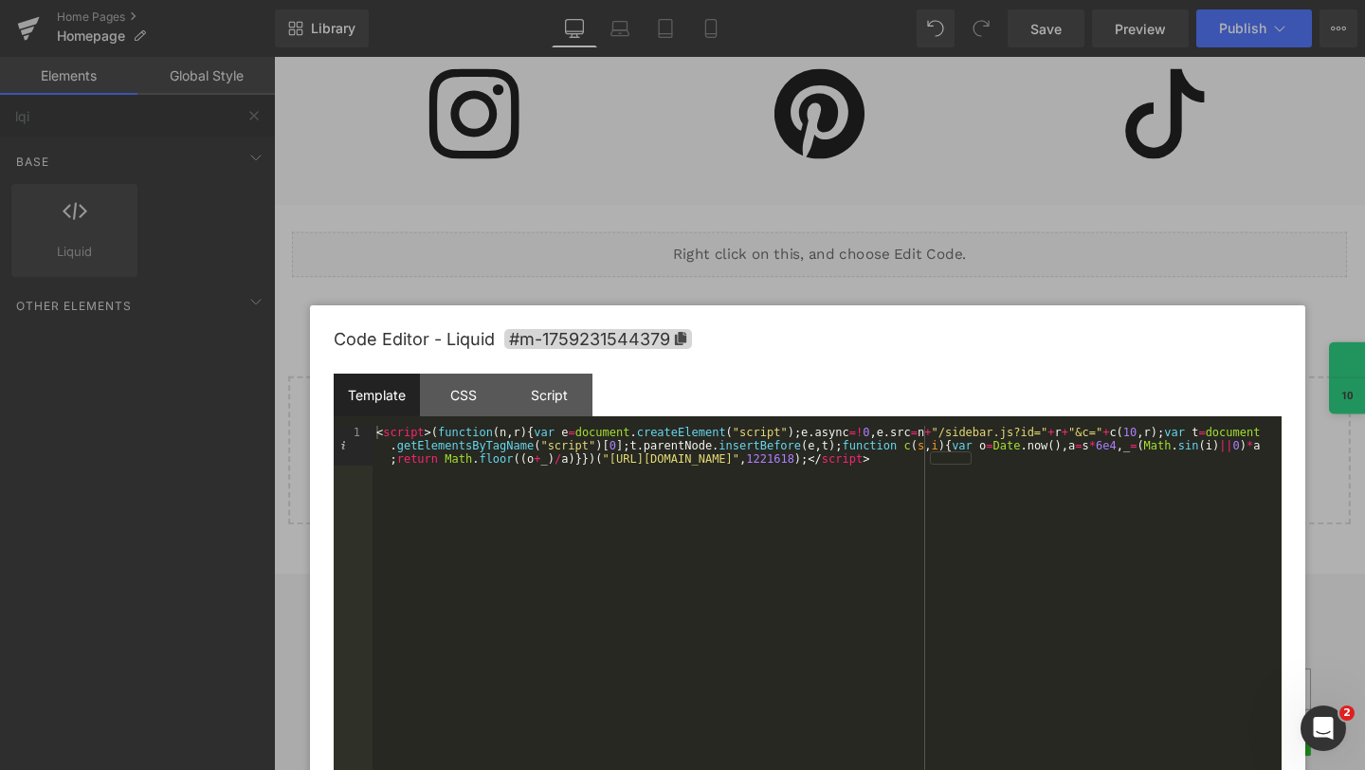
drag, startPoint x: 757, startPoint y: 121, endPoint x: 872, endPoint y: 338, distance: 246.0
click at [872, 338] on div "Code Editor - Liquid #m-1759231544379" at bounding box center [808, 339] width 948 height 68
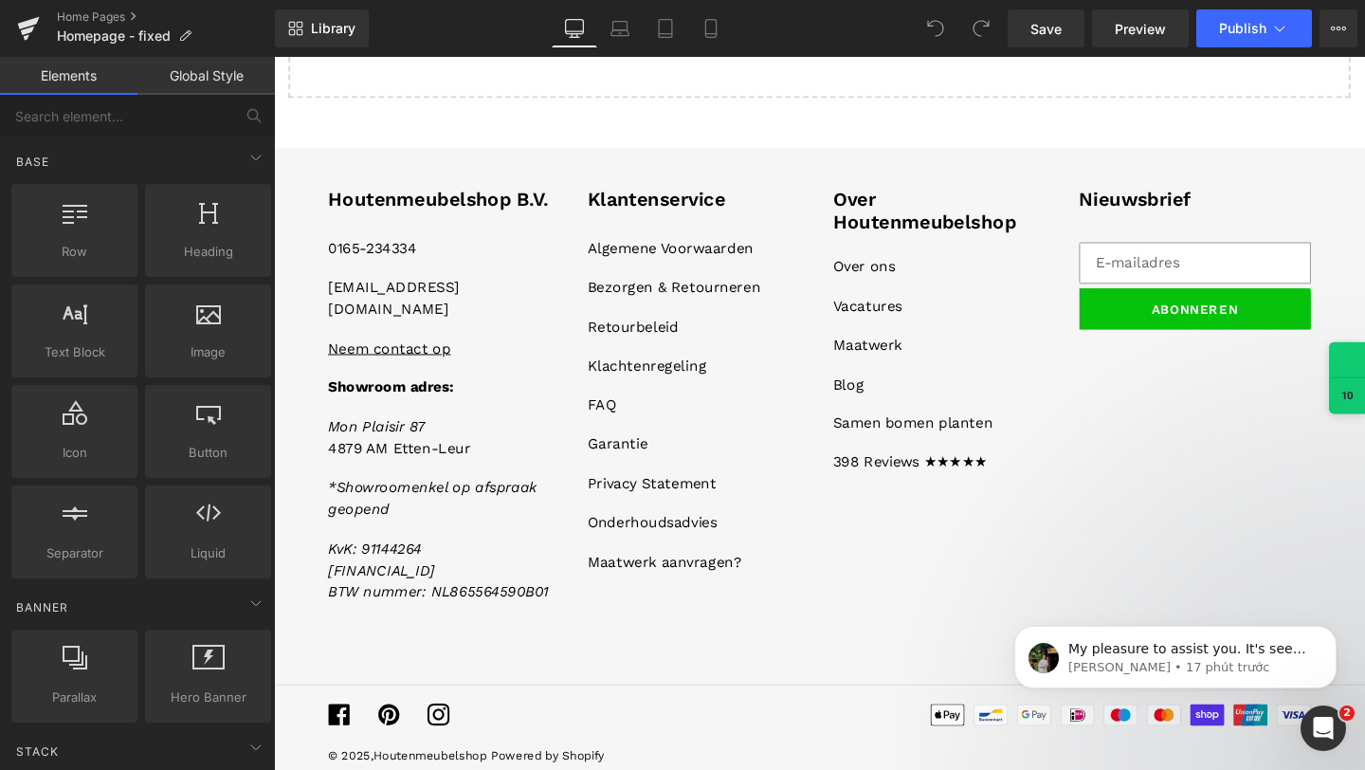
scroll to position [3067, 0]
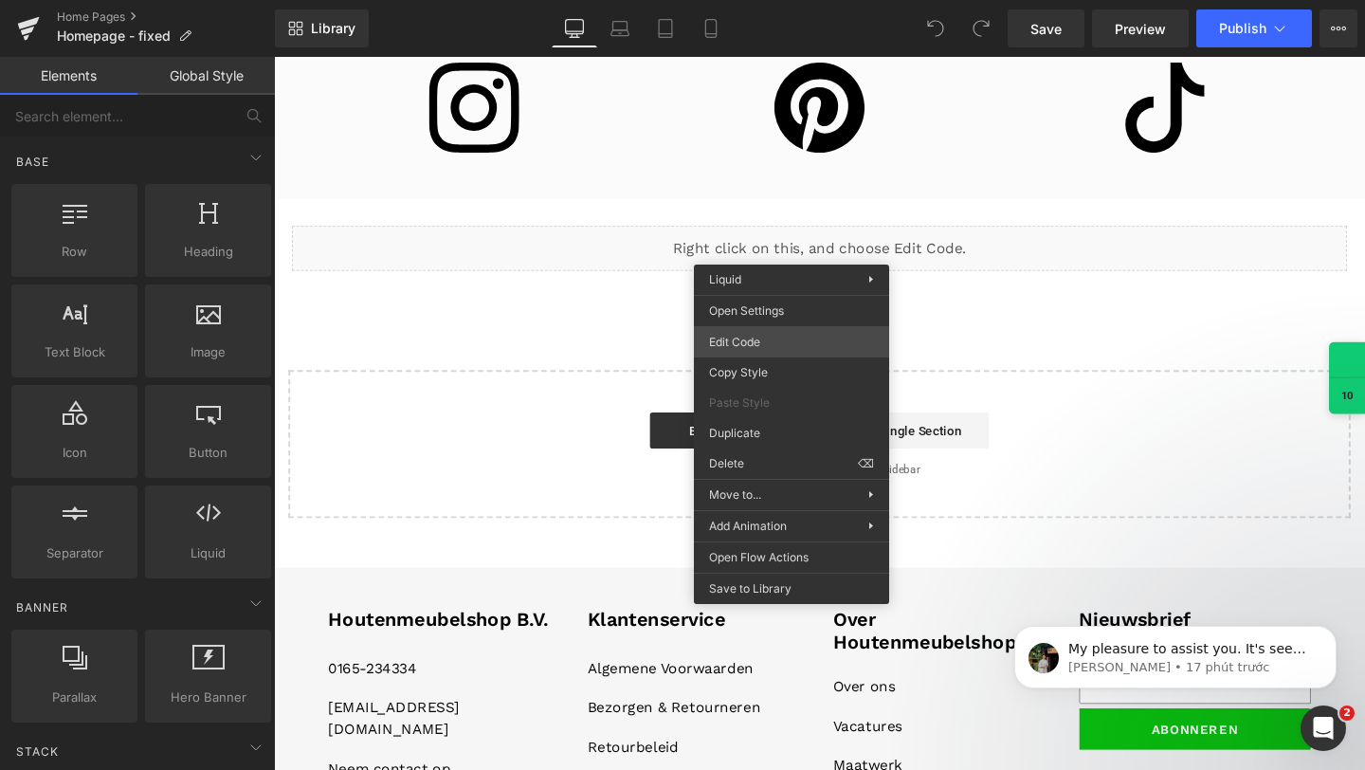
click at [743, 0] on div "You are previewing how the will restyle your page. You can not edit Elements in…" at bounding box center [682, 0] width 1365 height 0
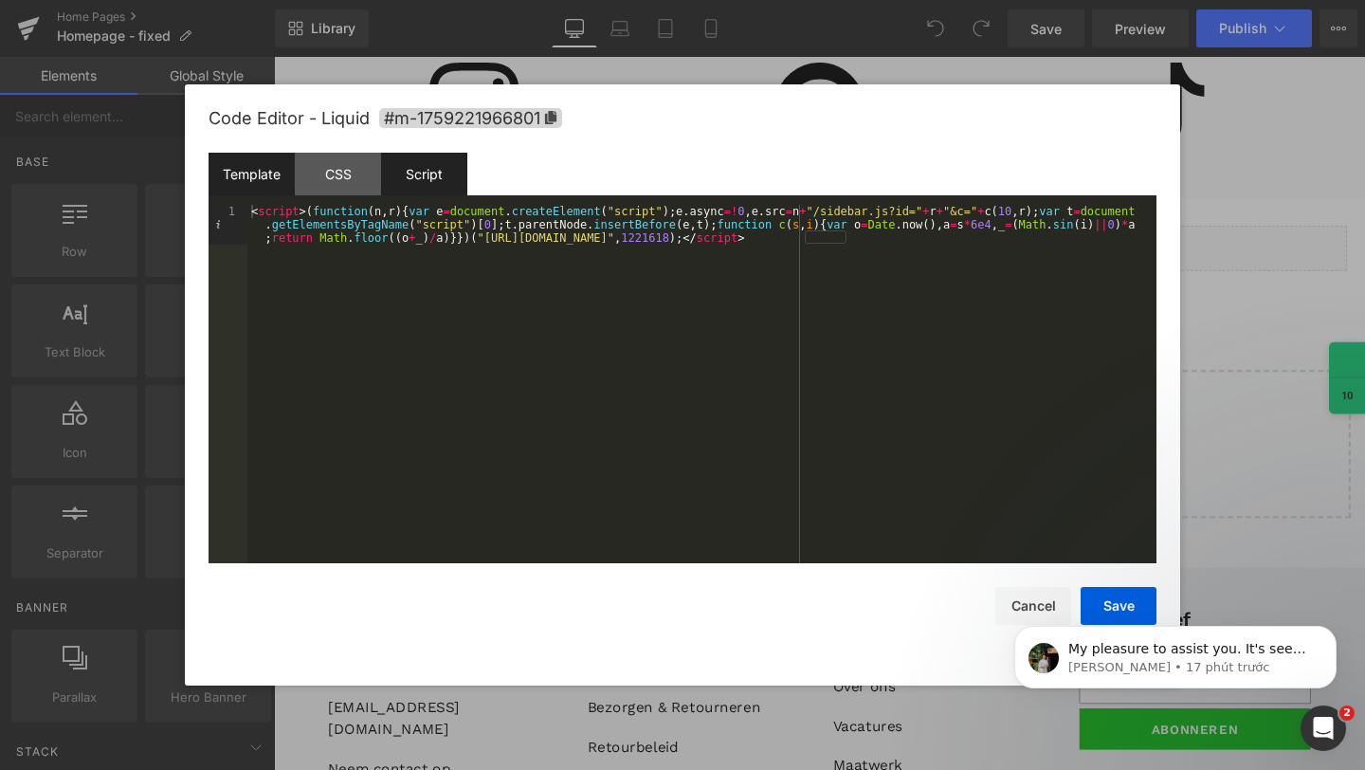
click at [416, 168] on div "Script" at bounding box center [424, 174] width 86 height 43
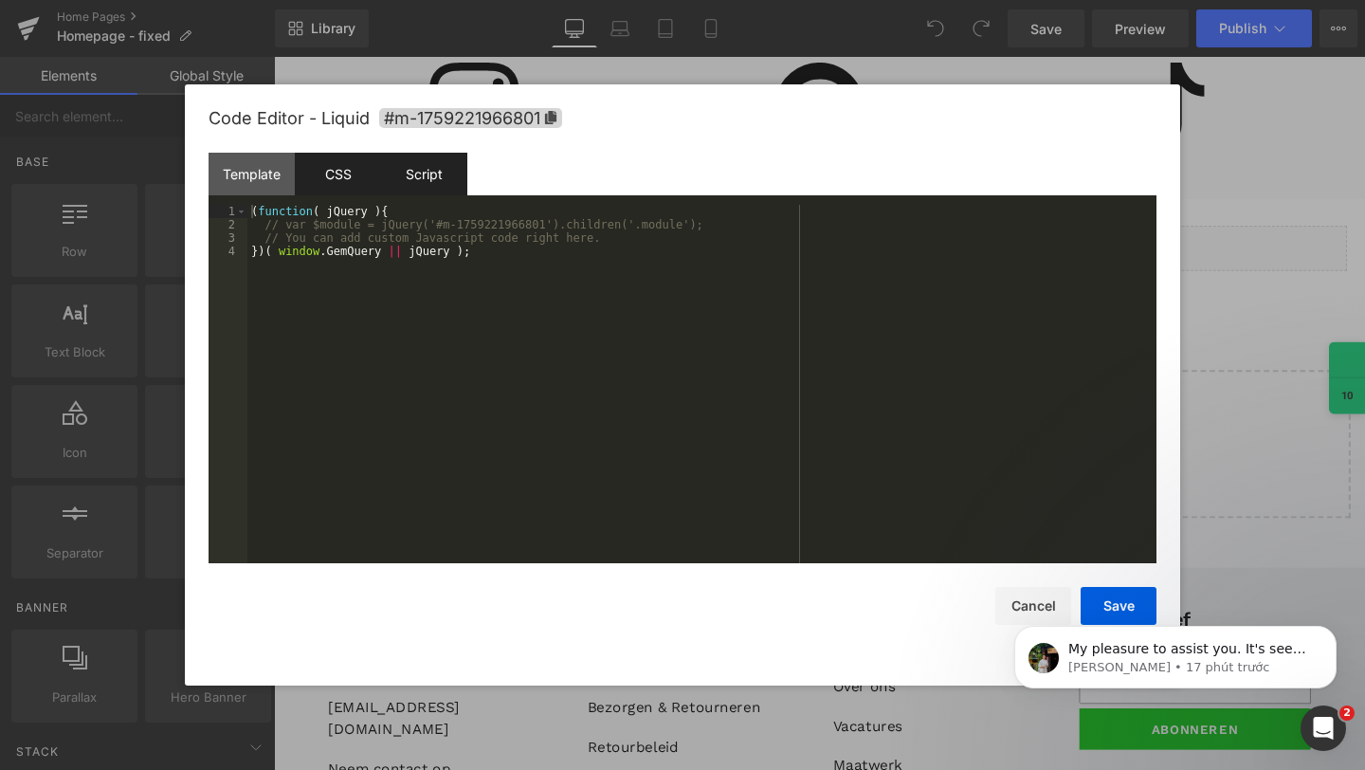
click at [346, 172] on div "CSS" at bounding box center [338, 174] width 86 height 43
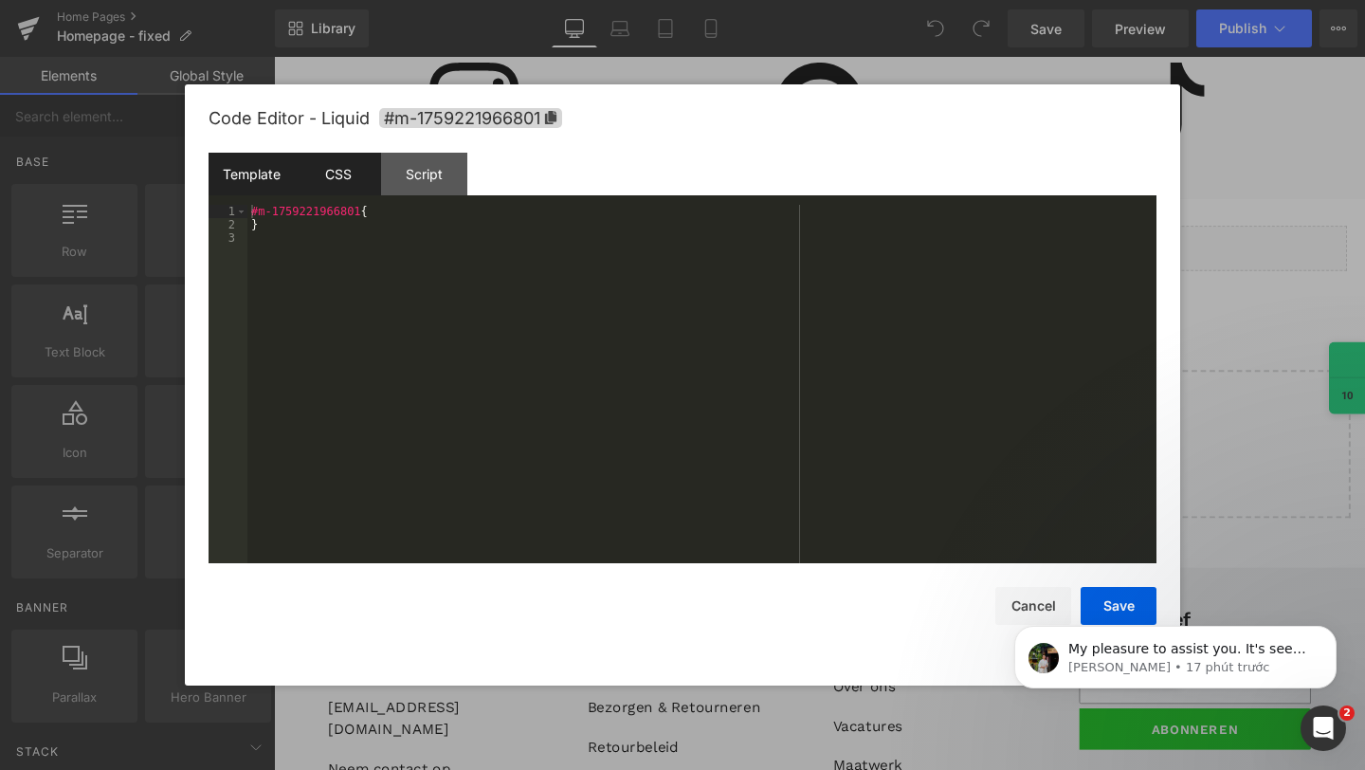
click at [257, 173] on div "Template" at bounding box center [252, 174] width 86 height 43
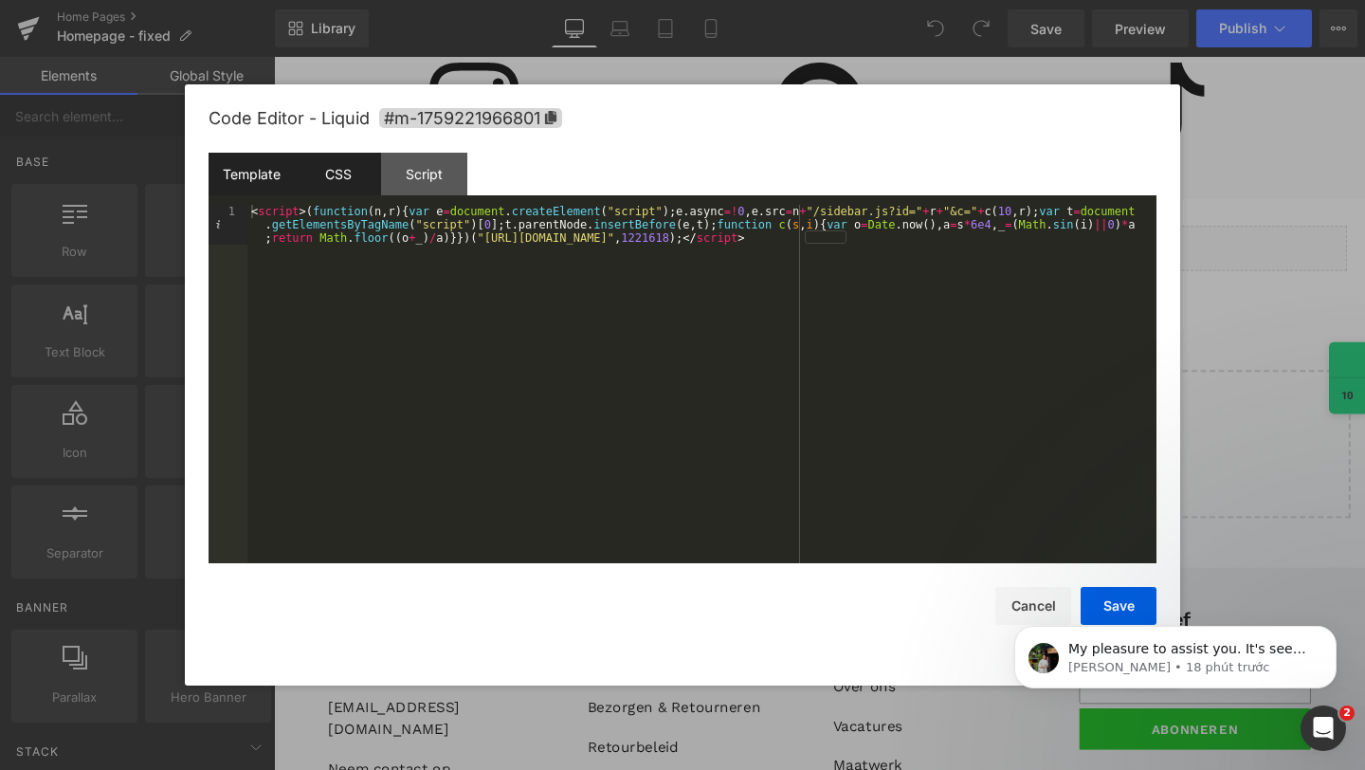
click at [335, 183] on div "CSS" at bounding box center [338, 174] width 86 height 43
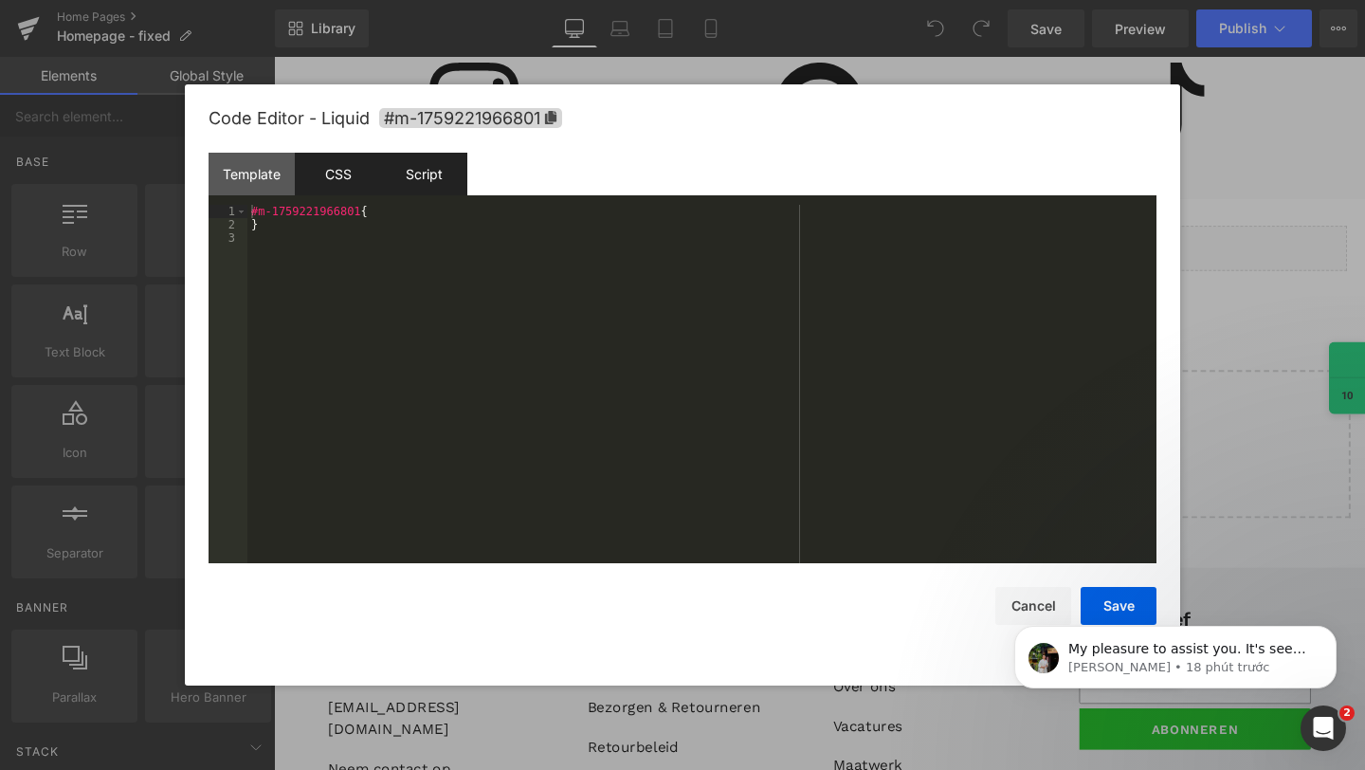
click at [437, 174] on div "Script" at bounding box center [424, 174] width 86 height 43
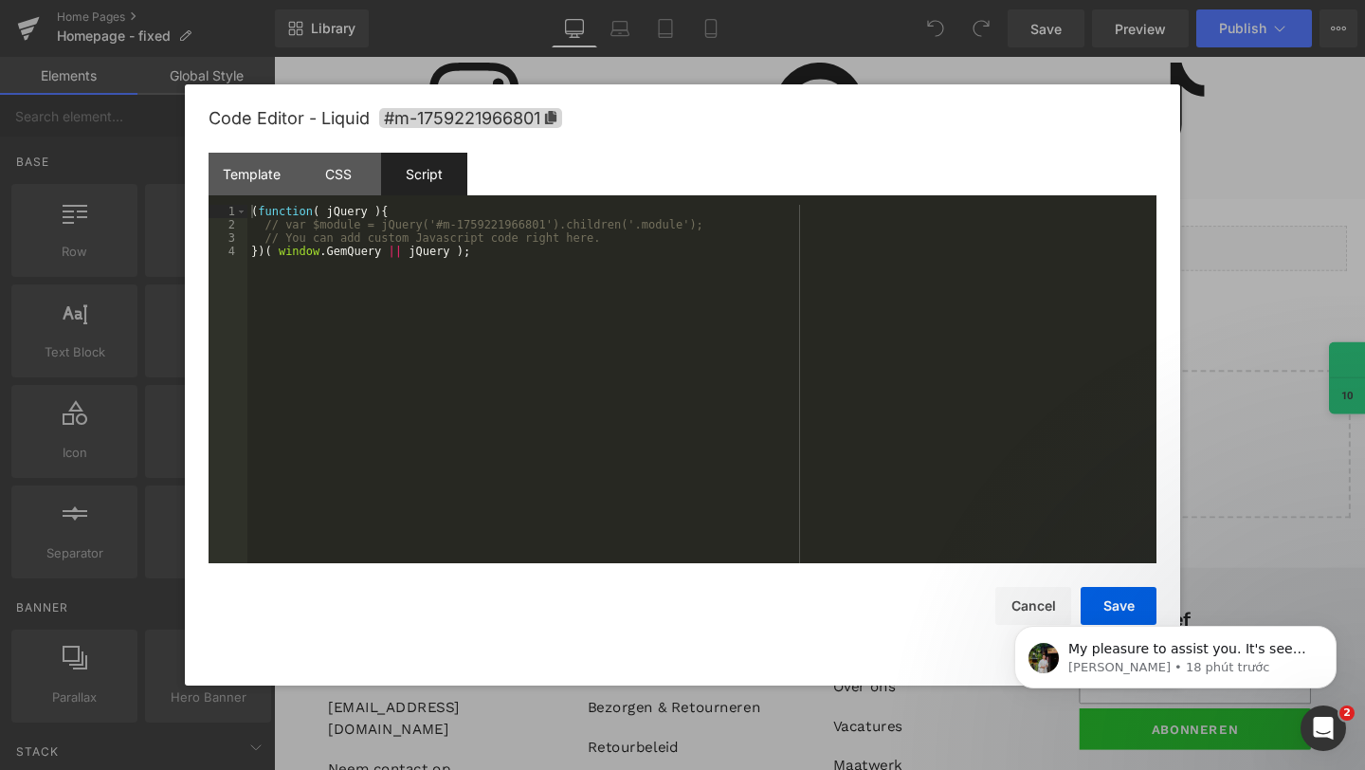
click at [477, 284] on div "( function ( jQuery ) { // var $module = jQuery('#m-1759221966801').children('.…" at bounding box center [701, 397] width 909 height 385
click at [350, 159] on div "CSS" at bounding box center [338, 174] width 86 height 43
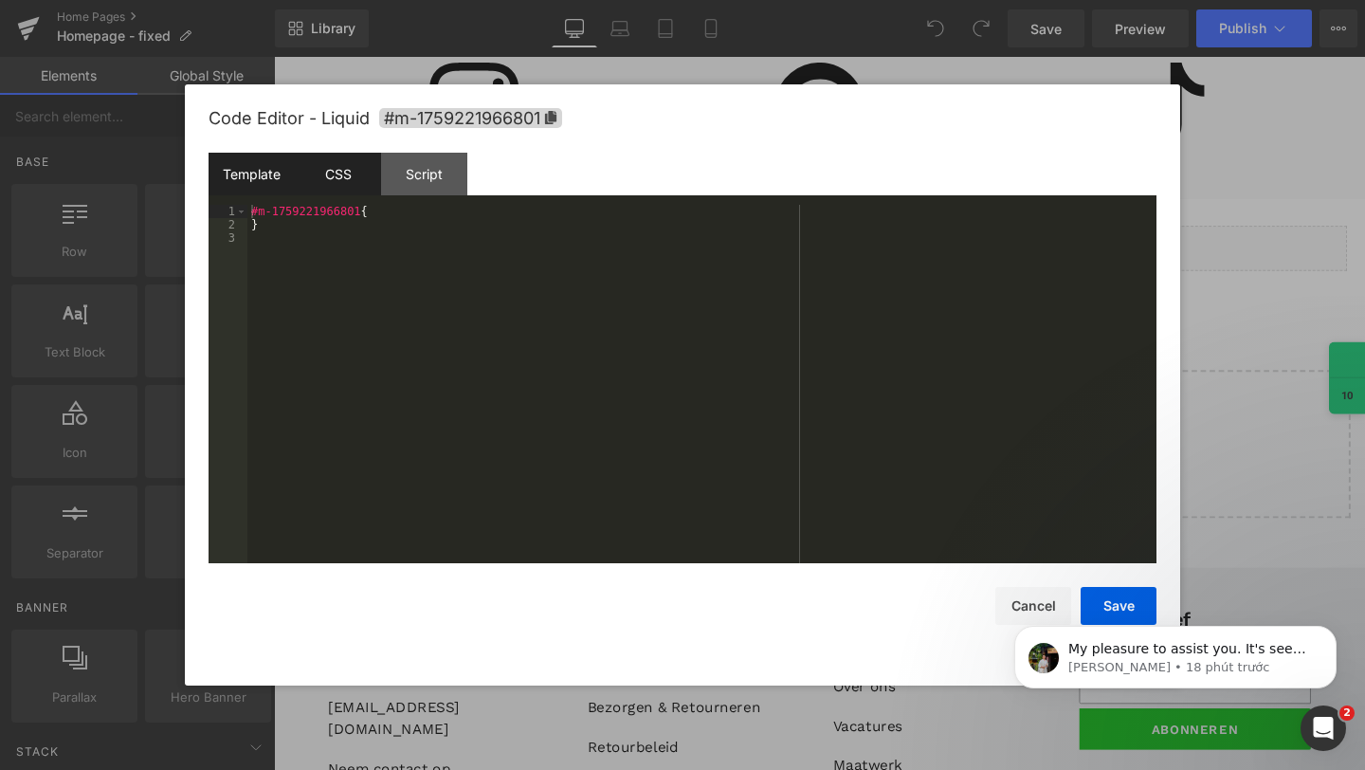
click at [258, 174] on div "Template" at bounding box center [252, 174] width 86 height 43
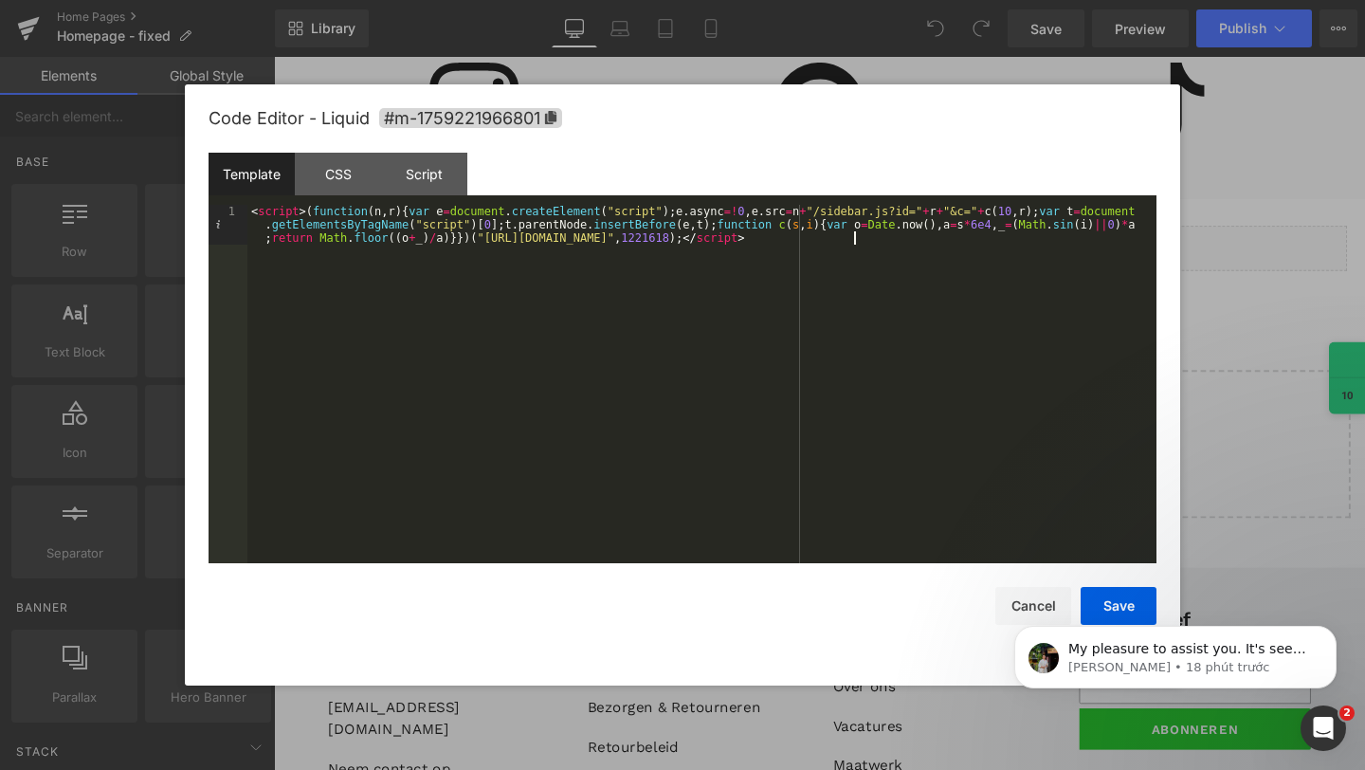
click at [389, 270] on div "< script > ( function ( n , r ) { var e = document . createElement ( "script" )…" at bounding box center [701, 424] width 909 height 438
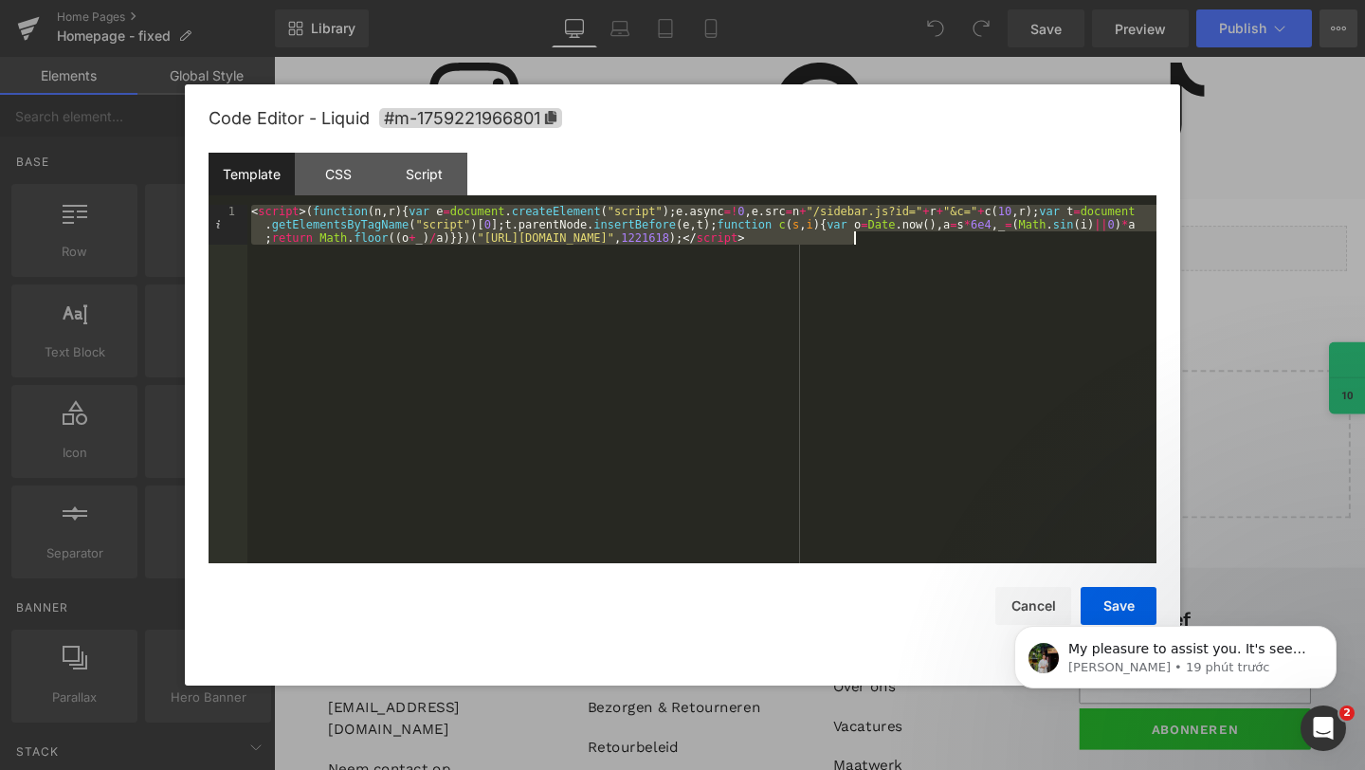
click at [1325, 37] on div at bounding box center [682, 385] width 1365 height 770
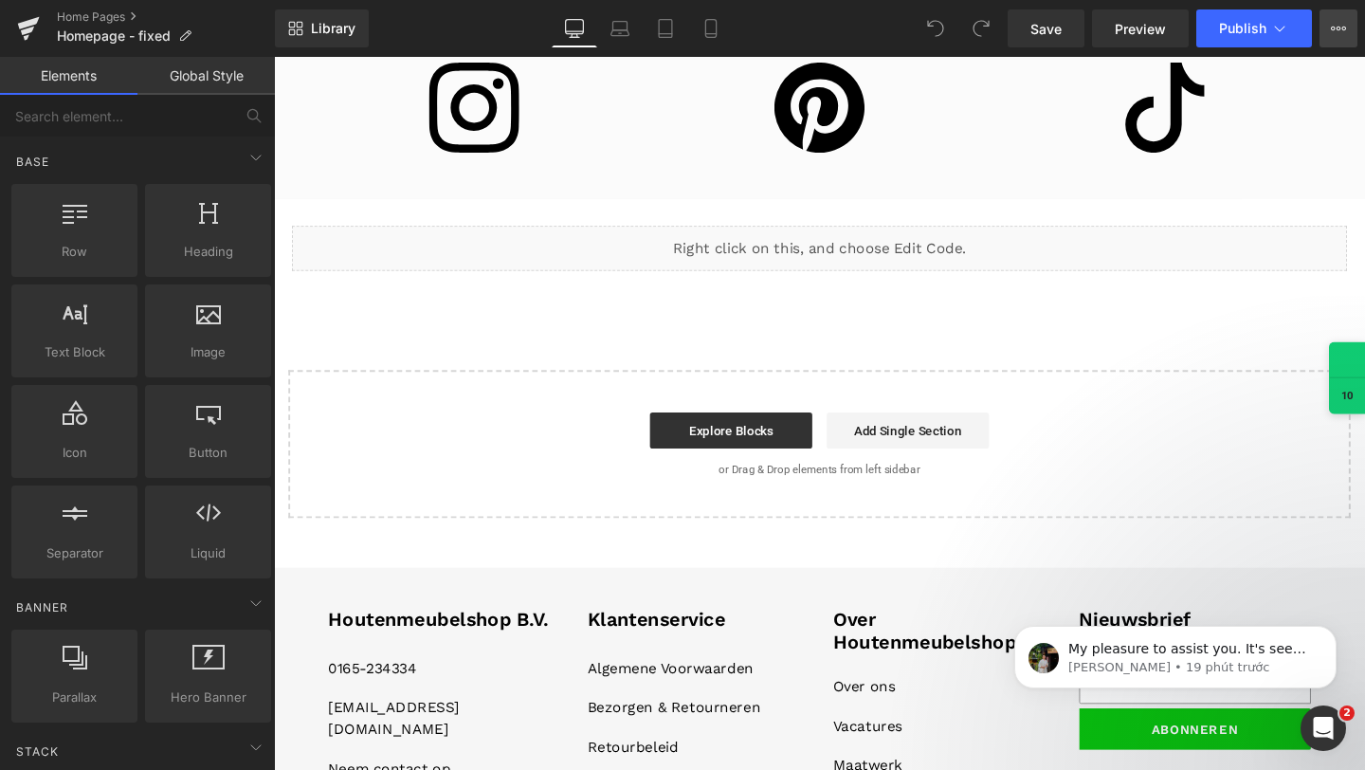
click at [1329, 31] on button "View Live Page View with current Template Save Template to Library Schedule Pub…" at bounding box center [1339, 28] width 38 height 38
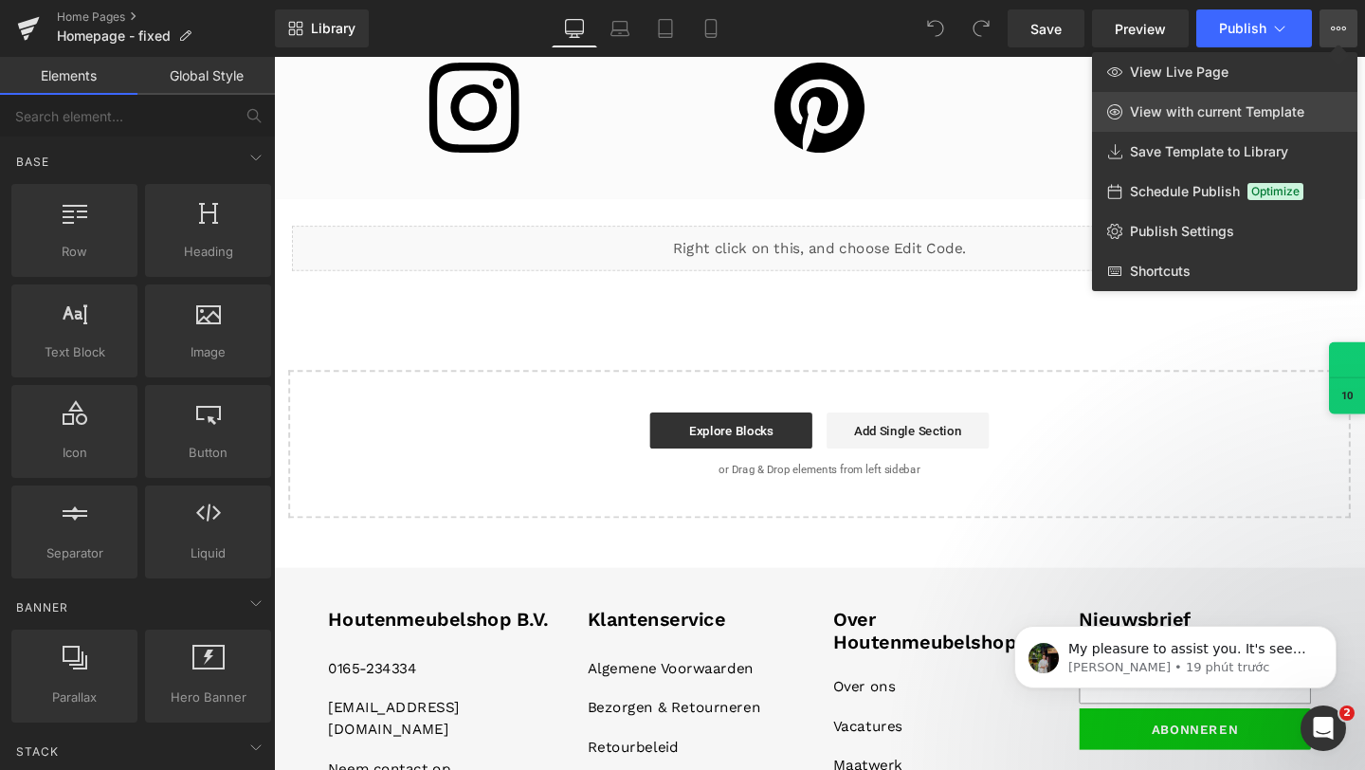
click at [1224, 114] on span "View with current Template" at bounding box center [1217, 111] width 174 height 17
